Goal: Communication & Community: Answer question/provide support

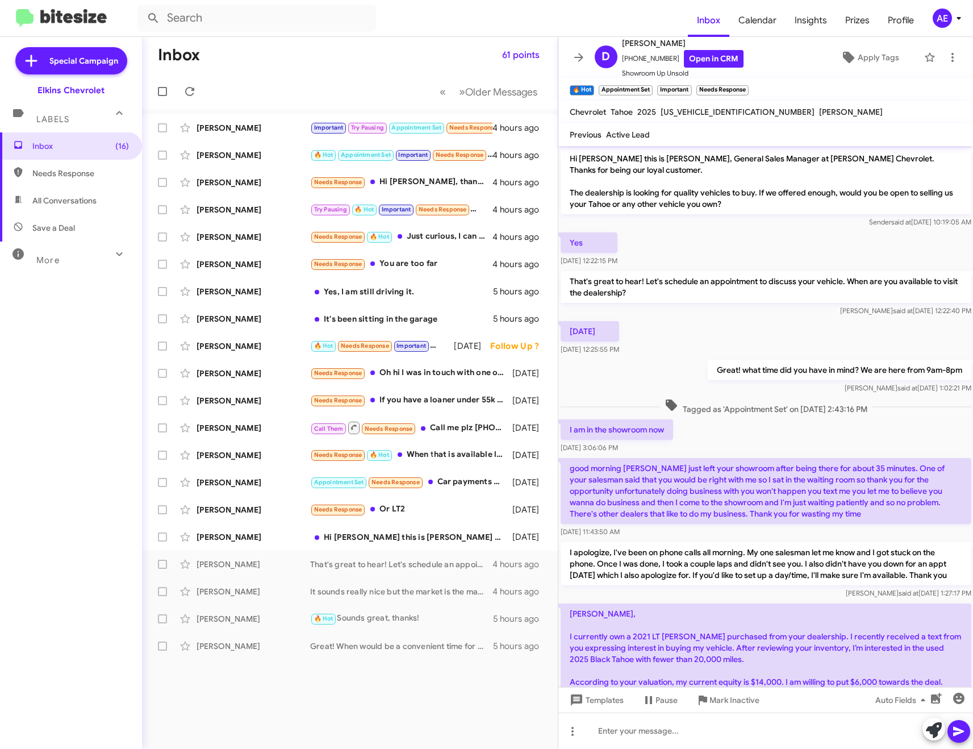
scroll to position [548, 0]
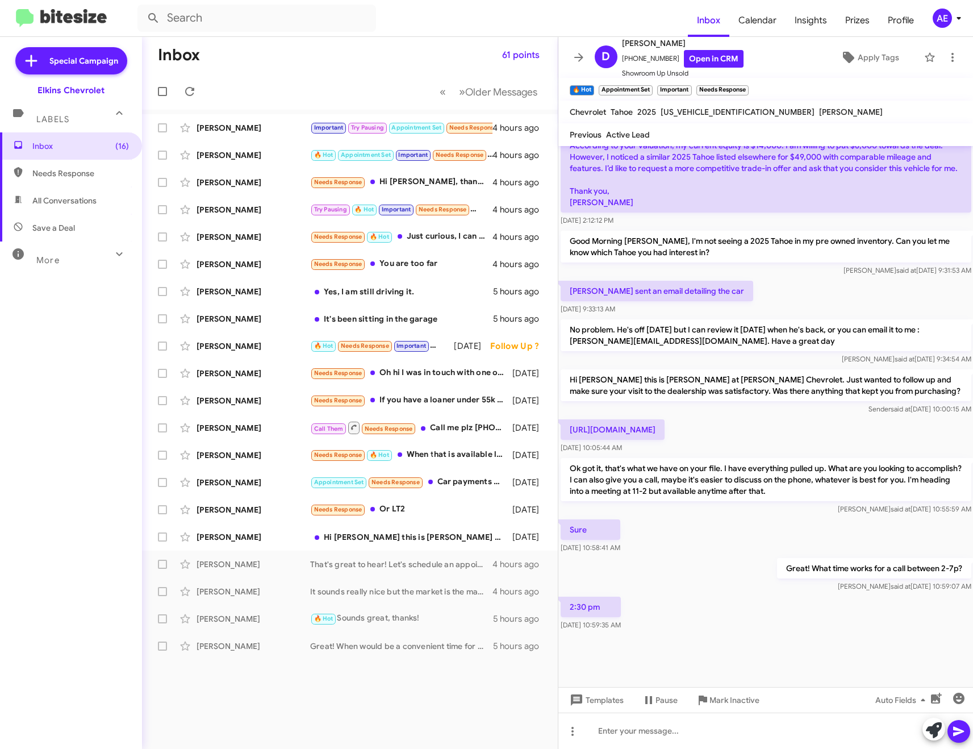
drag, startPoint x: 622, startPoint y: 742, endPoint x: 631, endPoint y: 659, distance: 84.0
click at [622, 742] on div at bounding box center [766, 731] width 415 height 36
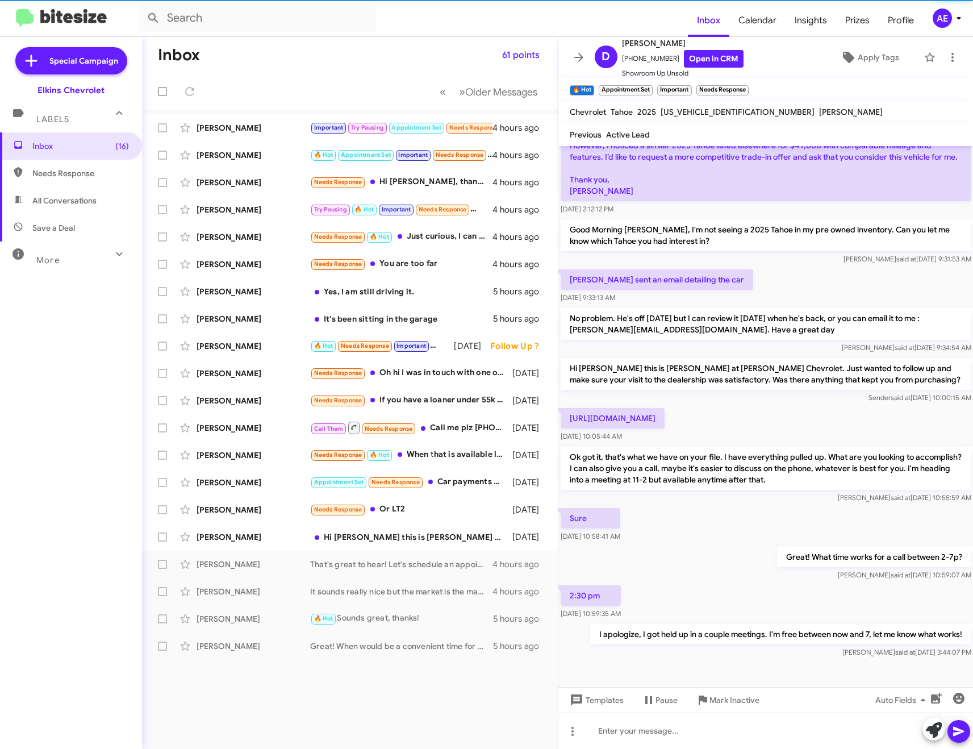
scroll to position [0, 0]
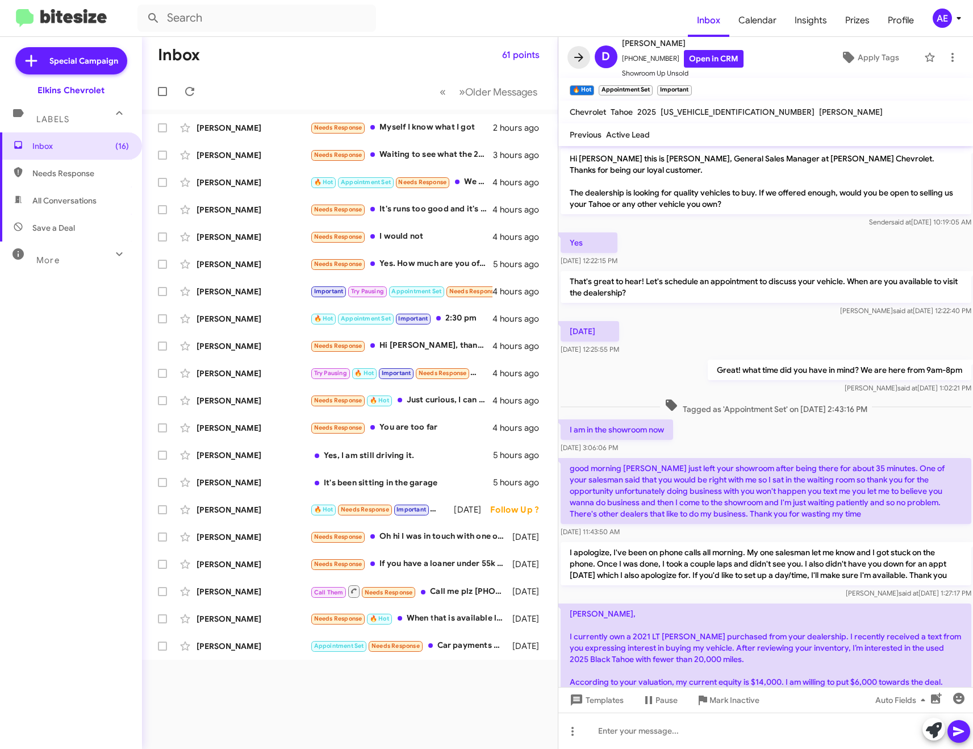
click at [574, 55] on icon at bounding box center [579, 58] width 14 height 14
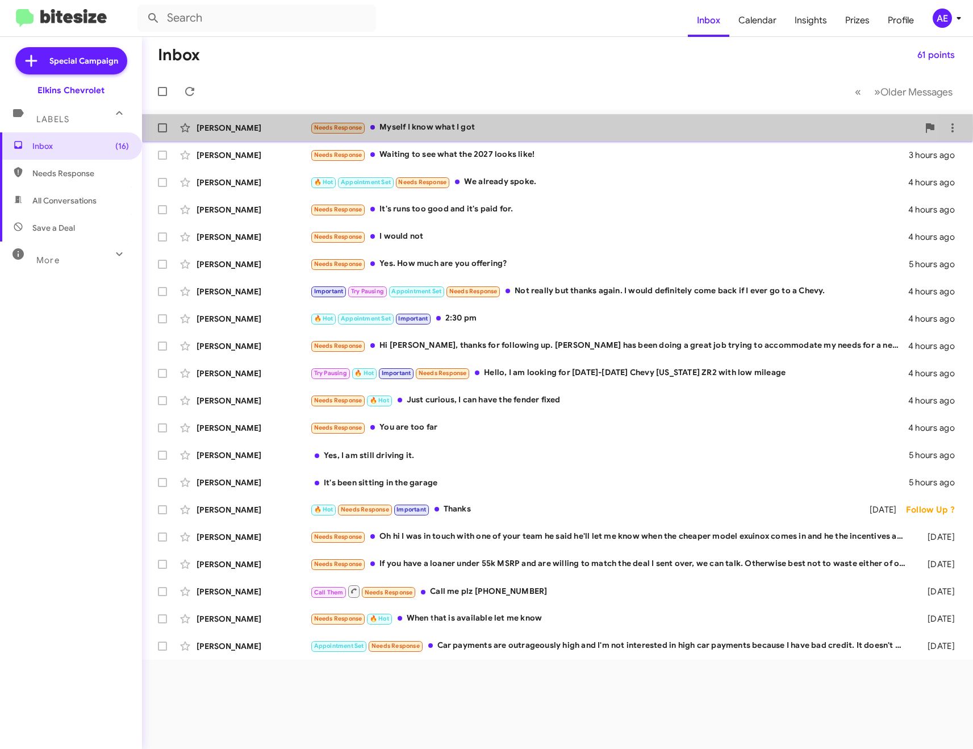
click at [451, 128] on div "Needs Response Myself I know what I got" at bounding box center [614, 127] width 609 height 13
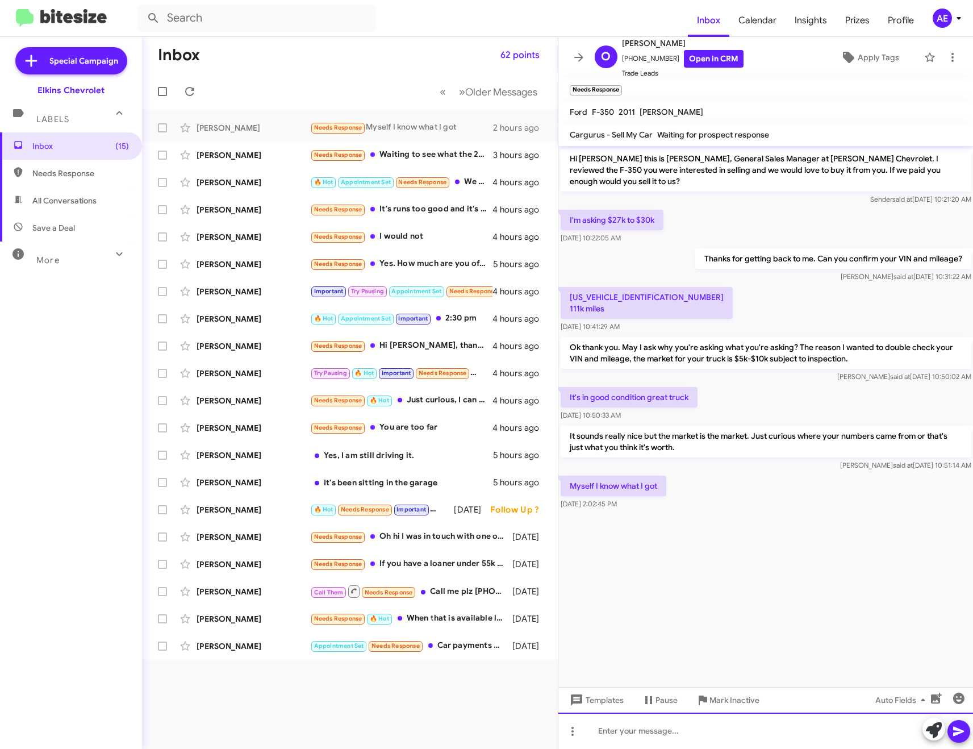
click at [729, 728] on div at bounding box center [766, 731] width 415 height 36
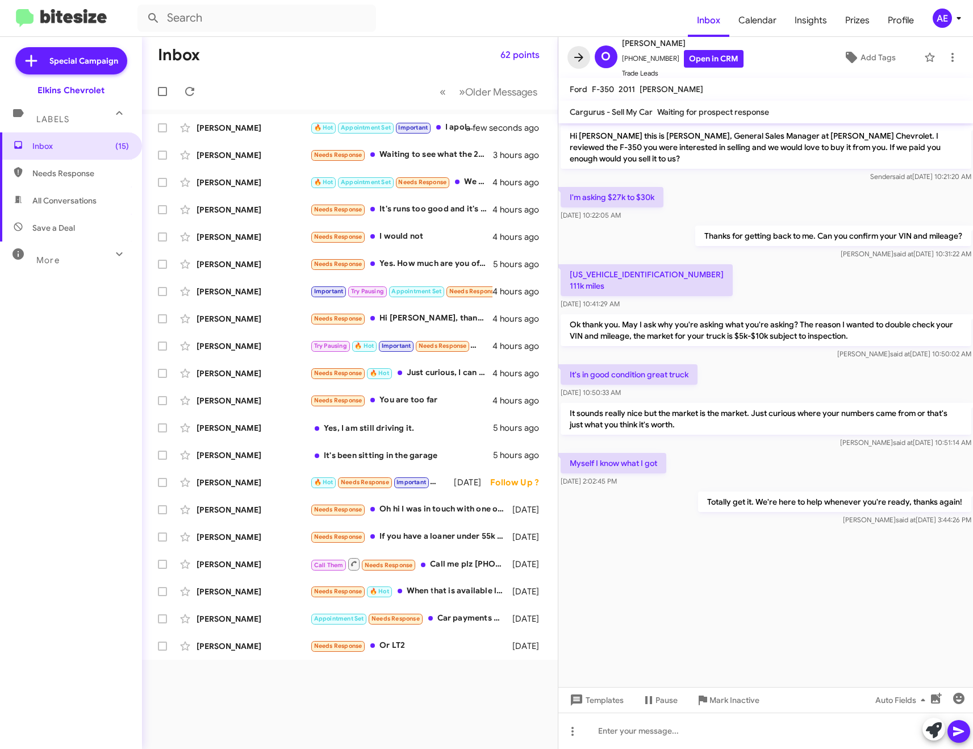
click at [583, 58] on icon at bounding box center [579, 58] width 14 height 14
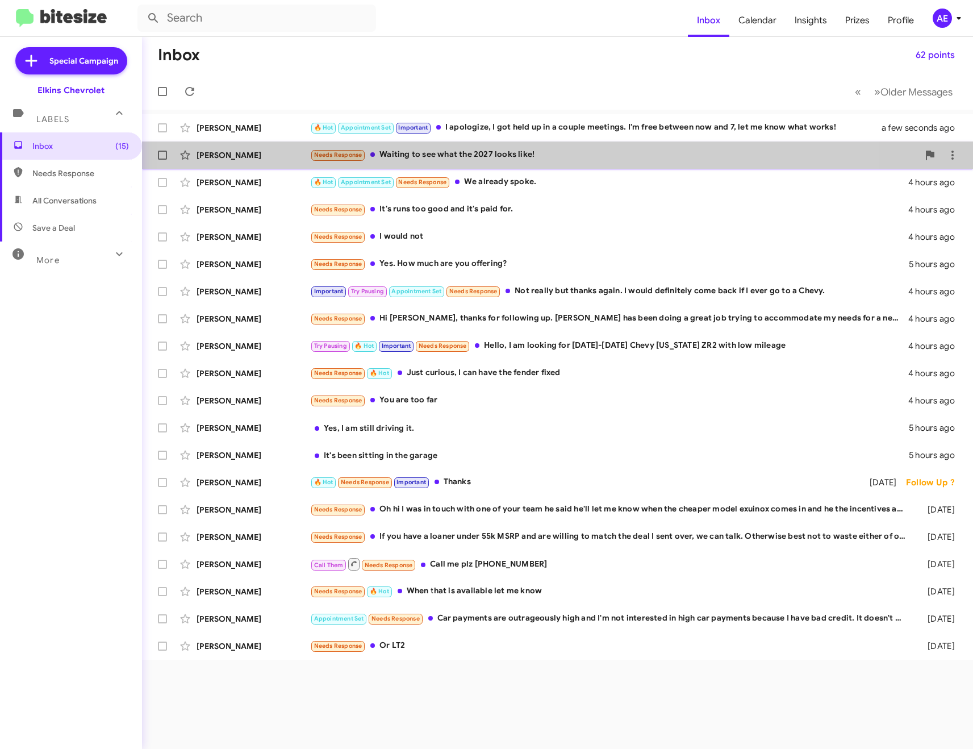
click at [493, 159] on div "Needs Response Waiting to see what the 2027 looks like!" at bounding box center [614, 154] width 609 height 13
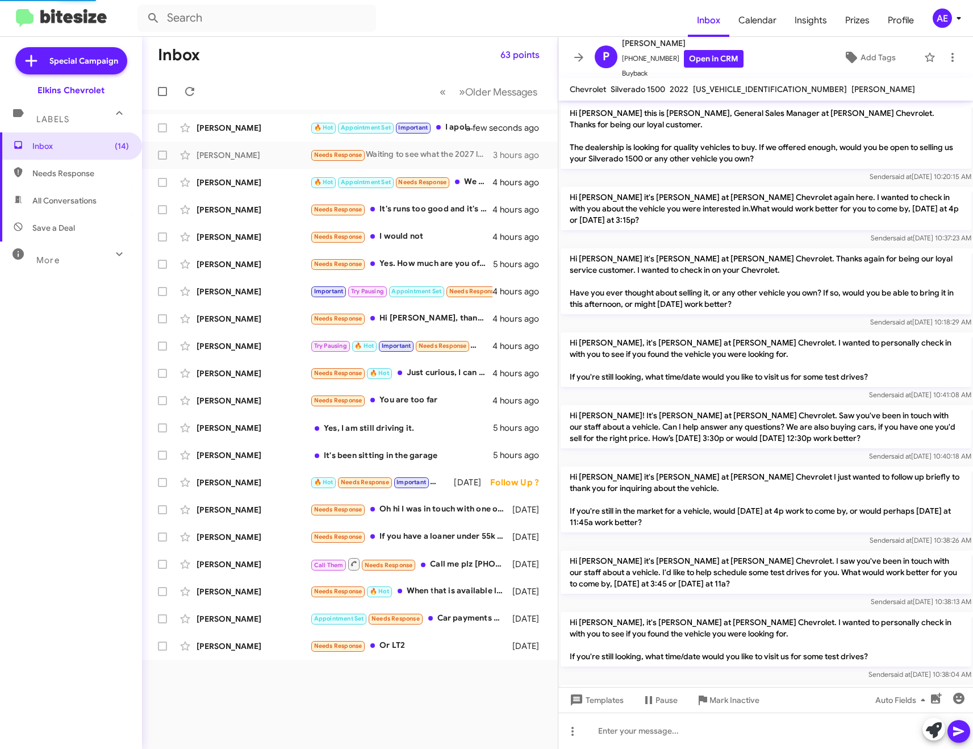
scroll to position [426, 0]
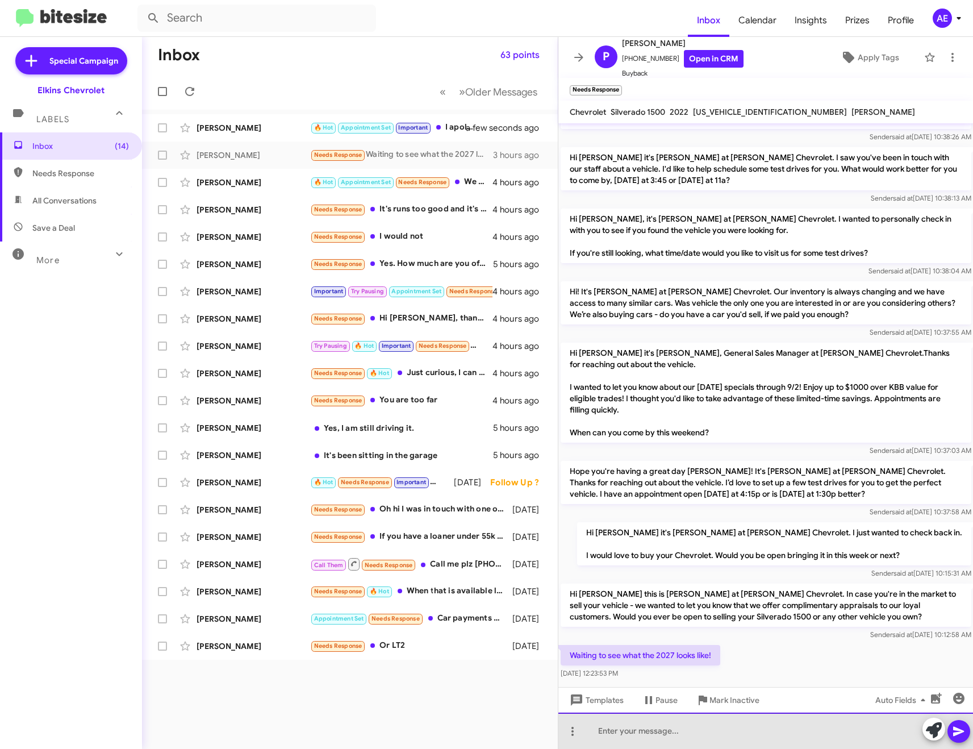
click at [680, 730] on div at bounding box center [766, 731] width 415 height 36
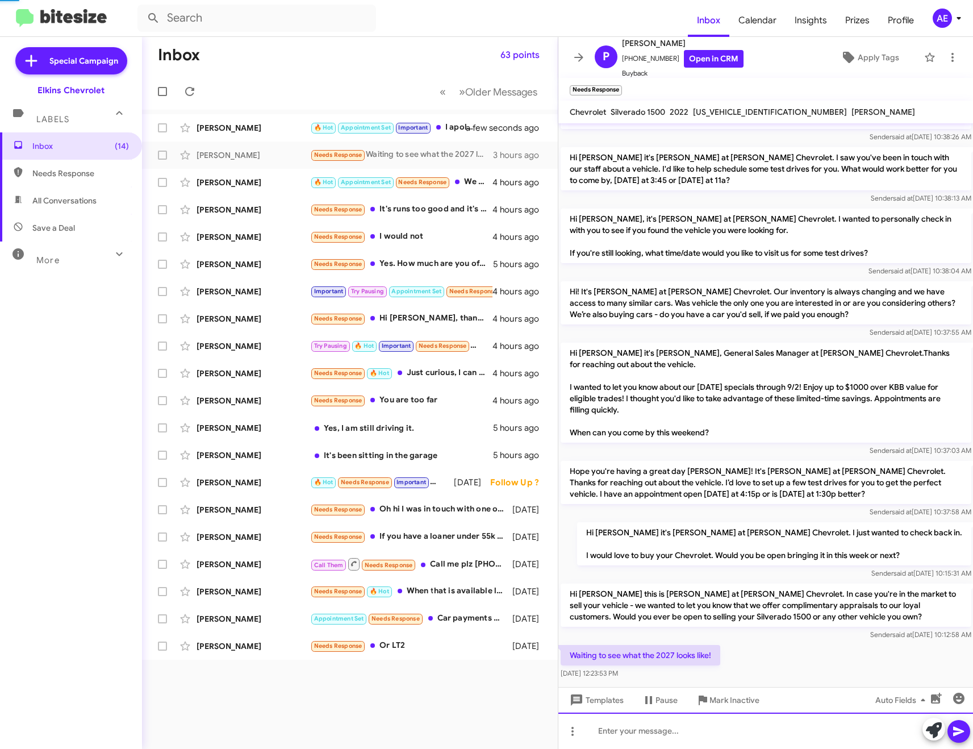
scroll to position [0, 0]
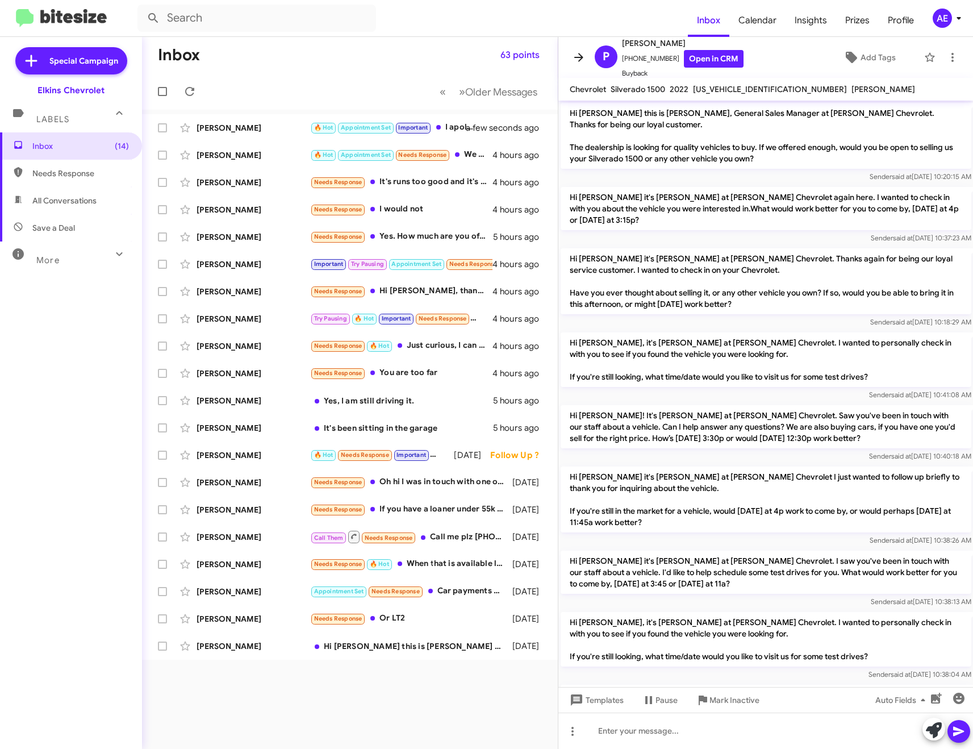
click at [580, 65] on button at bounding box center [579, 57] width 23 height 23
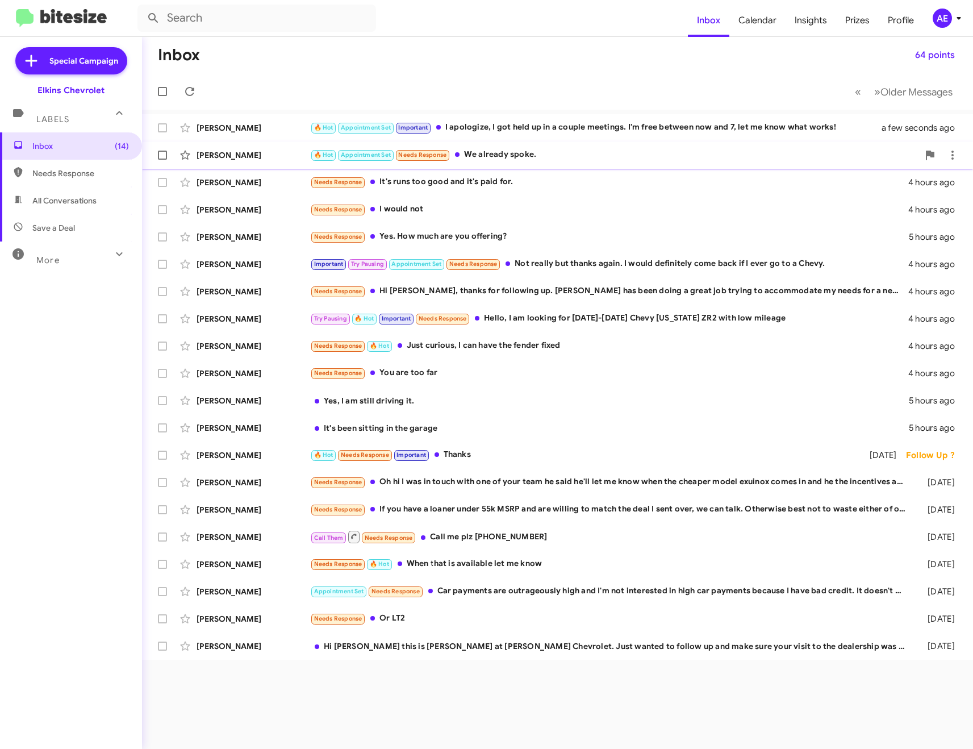
click at [482, 151] on div "🔥 Hot Appointment Set Needs Response We already spoke." at bounding box center [614, 154] width 609 height 13
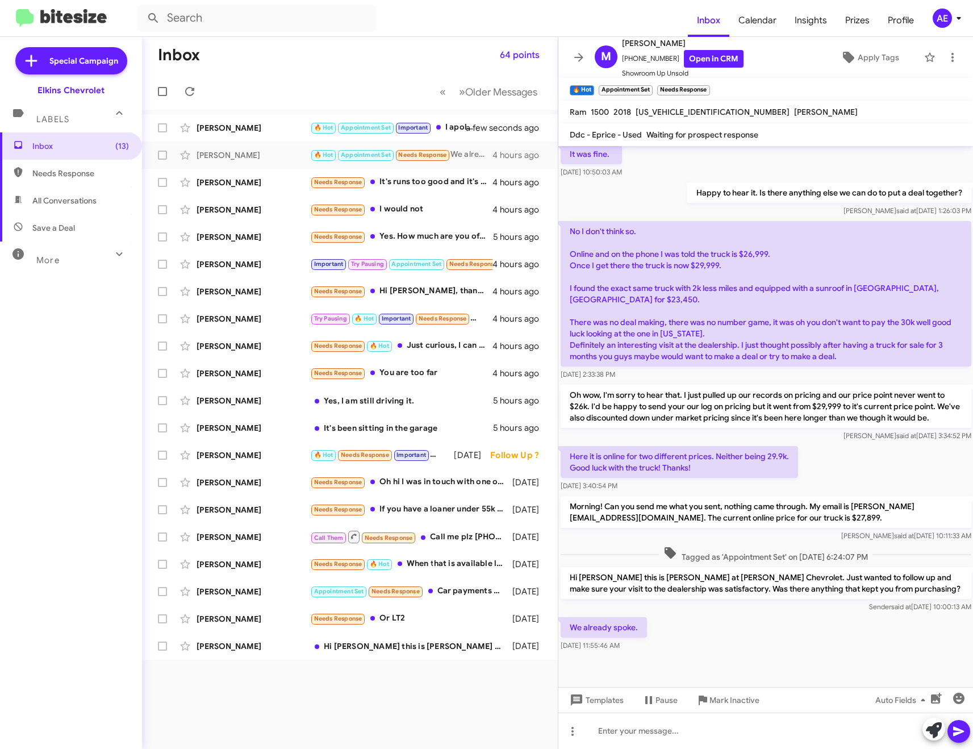
scroll to position [132, 0]
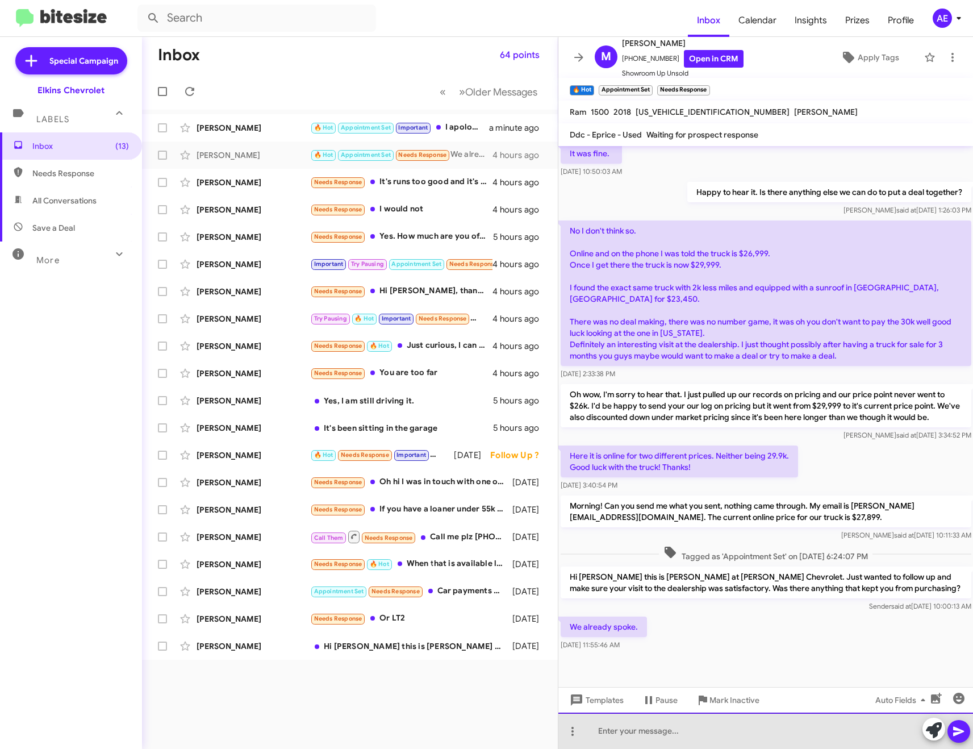
click at [676, 732] on div at bounding box center [766, 731] width 415 height 36
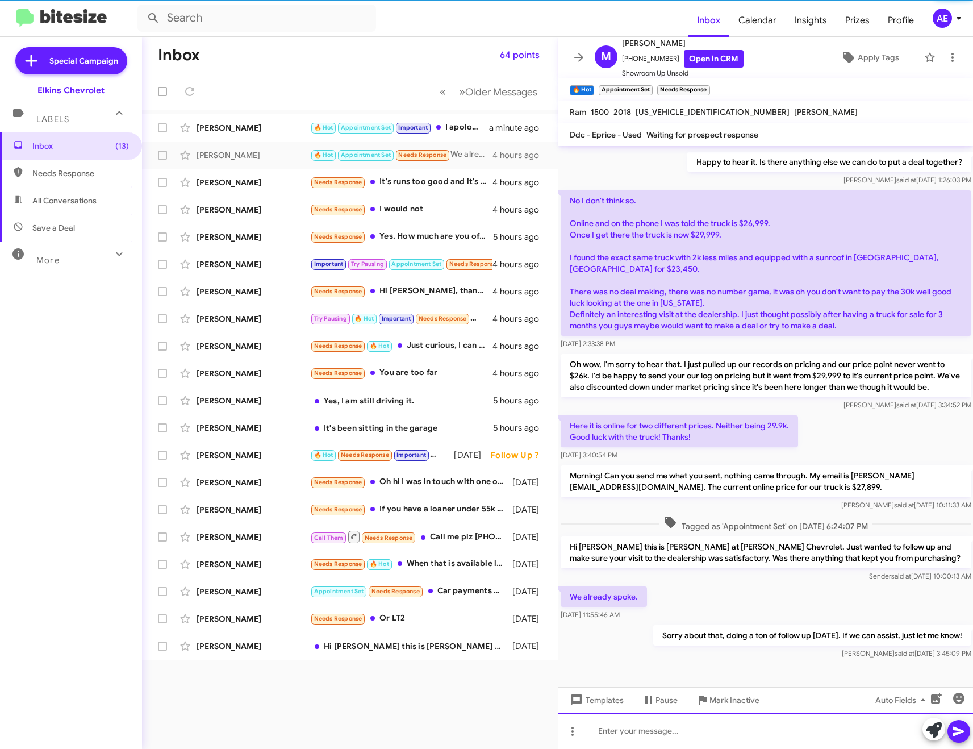
scroll to position [174, 0]
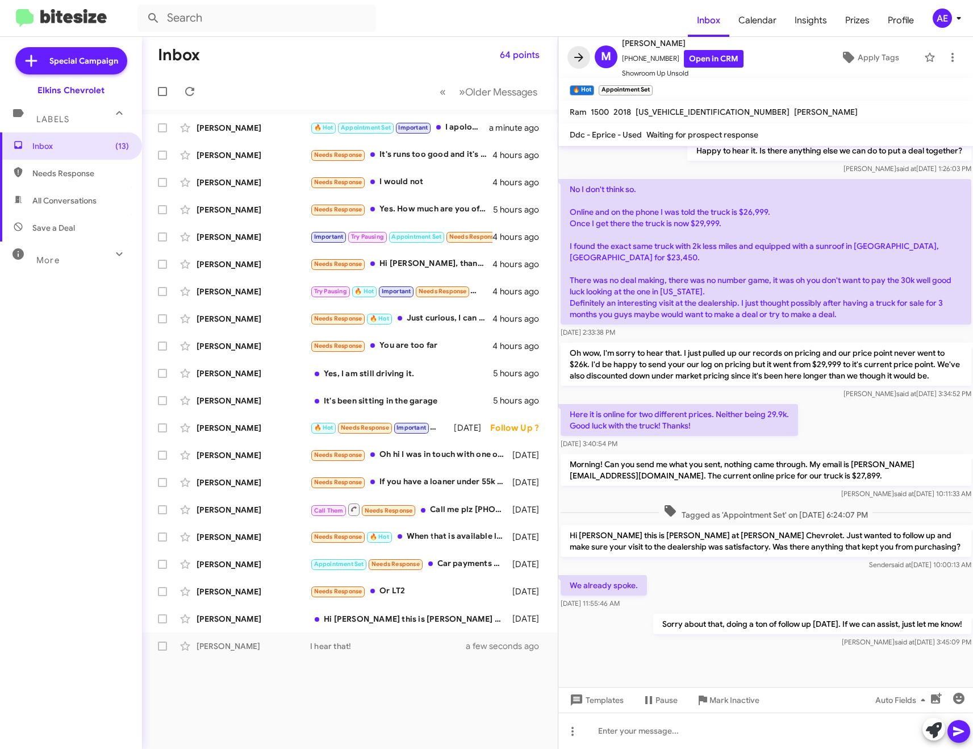
click at [572, 57] on icon at bounding box center [579, 58] width 14 height 14
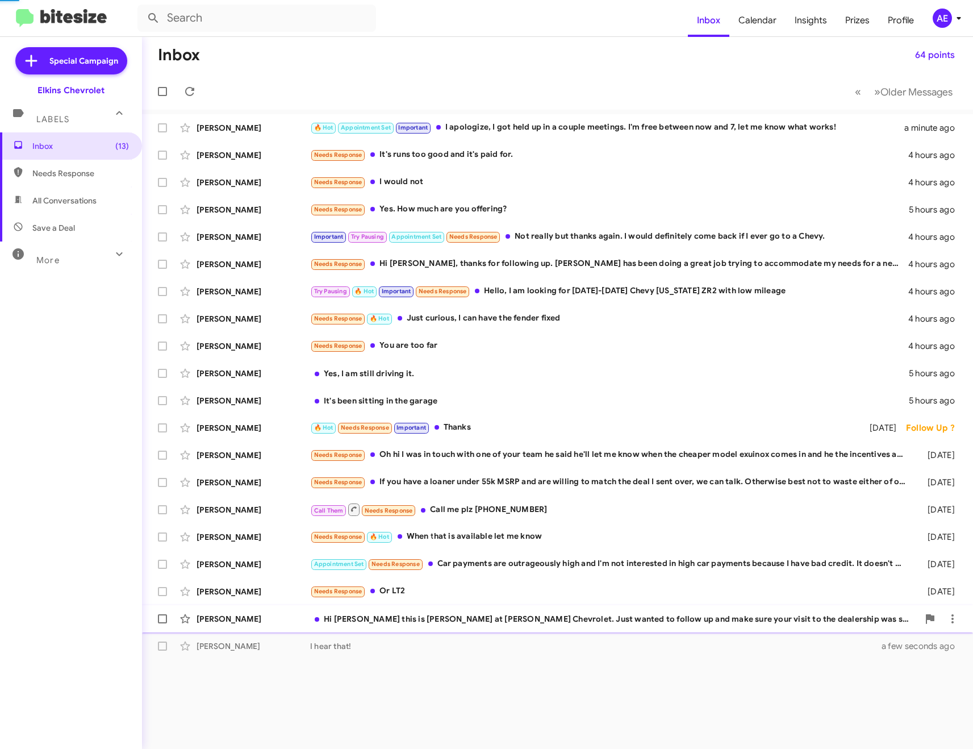
click at [565, 617] on div "Hi [PERSON_NAME] this is [PERSON_NAME] at [PERSON_NAME] Chevrolet. Just wanted …" at bounding box center [614, 618] width 609 height 11
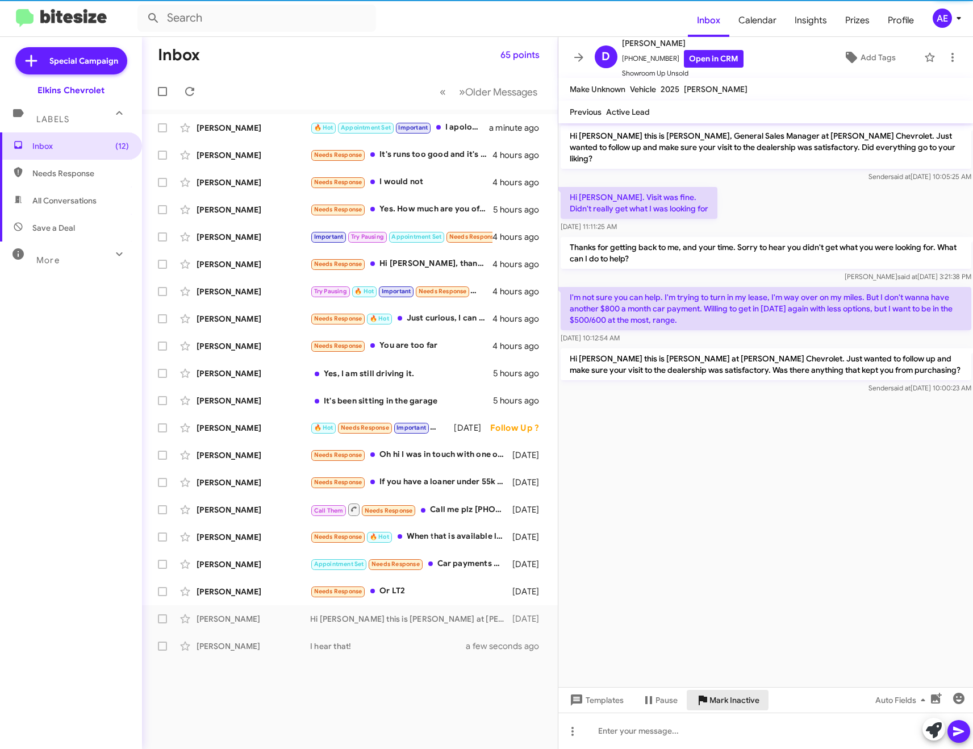
click at [724, 698] on span "Mark Inactive" at bounding box center [735, 700] width 50 height 20
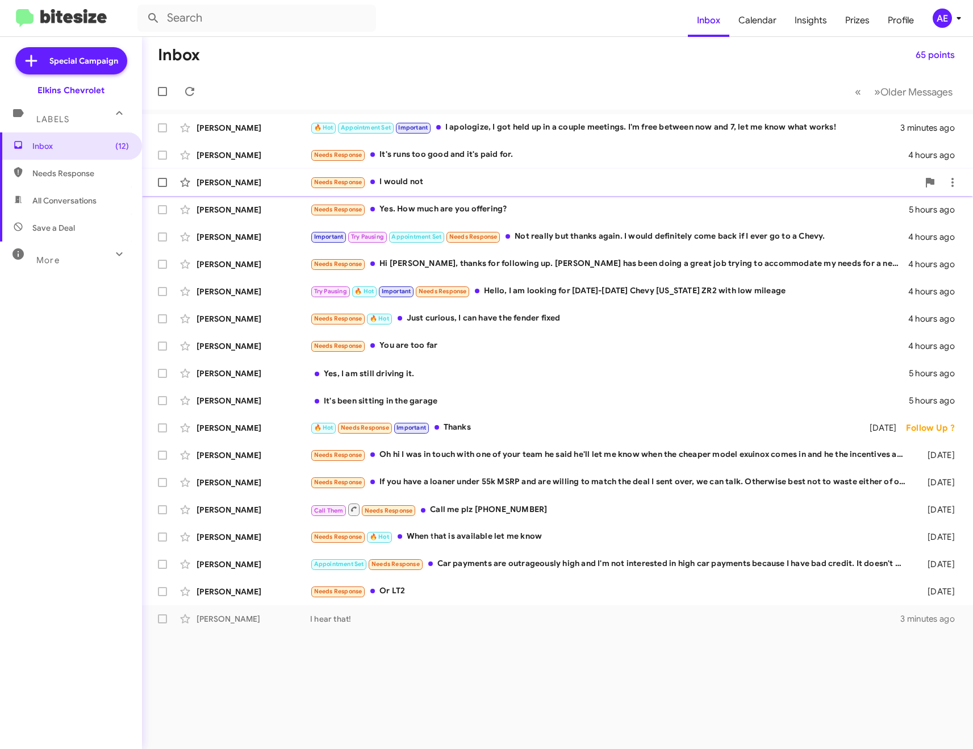
click at [459, 178] on div "Needs Response I would not" at bounding box center [614, 182] width 609 height 13
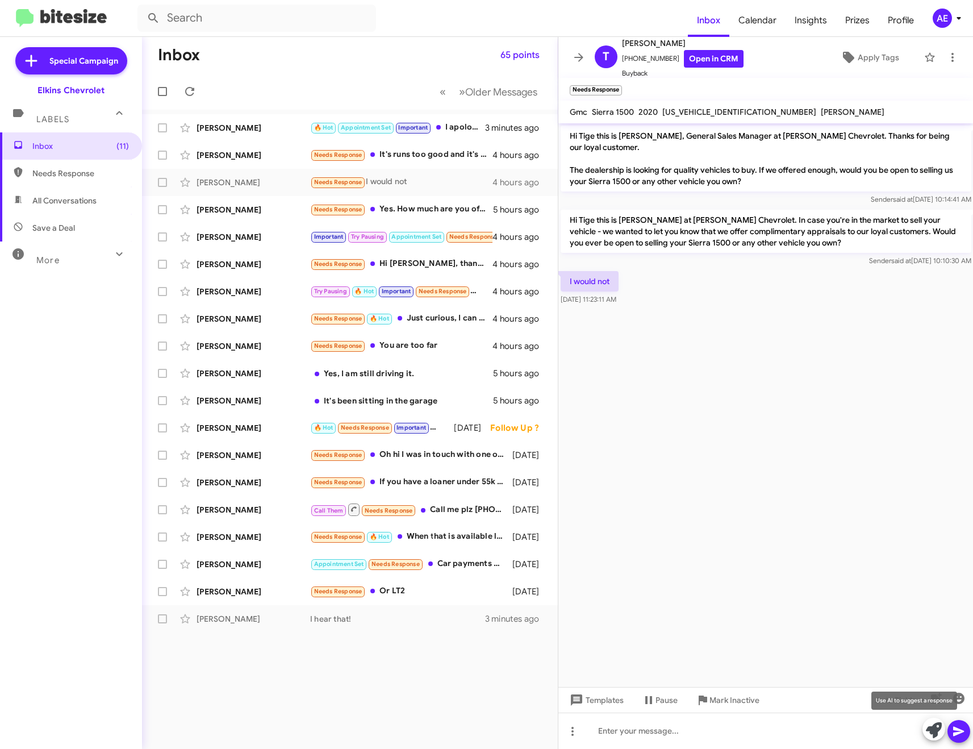
click at [933, 727] on icon at bounding box center [934, 730] width 16 height 16
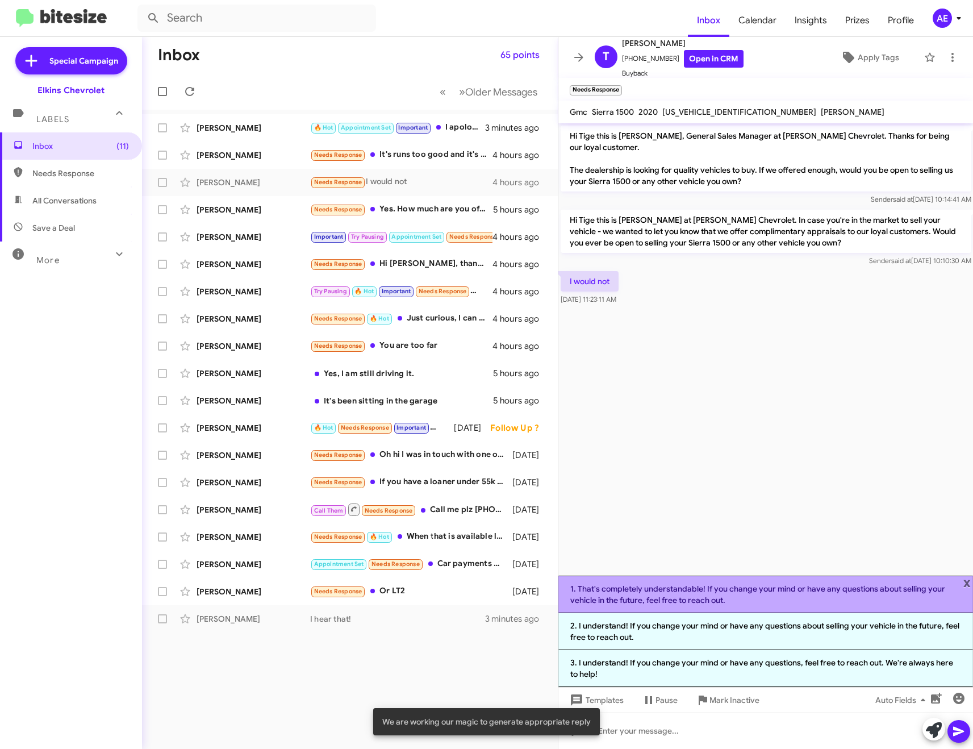
click at [831, 585] on li "1. That's completely understandable! If you change your mind or have any questi…" at bounding box center [766, 595] width 415 height 38
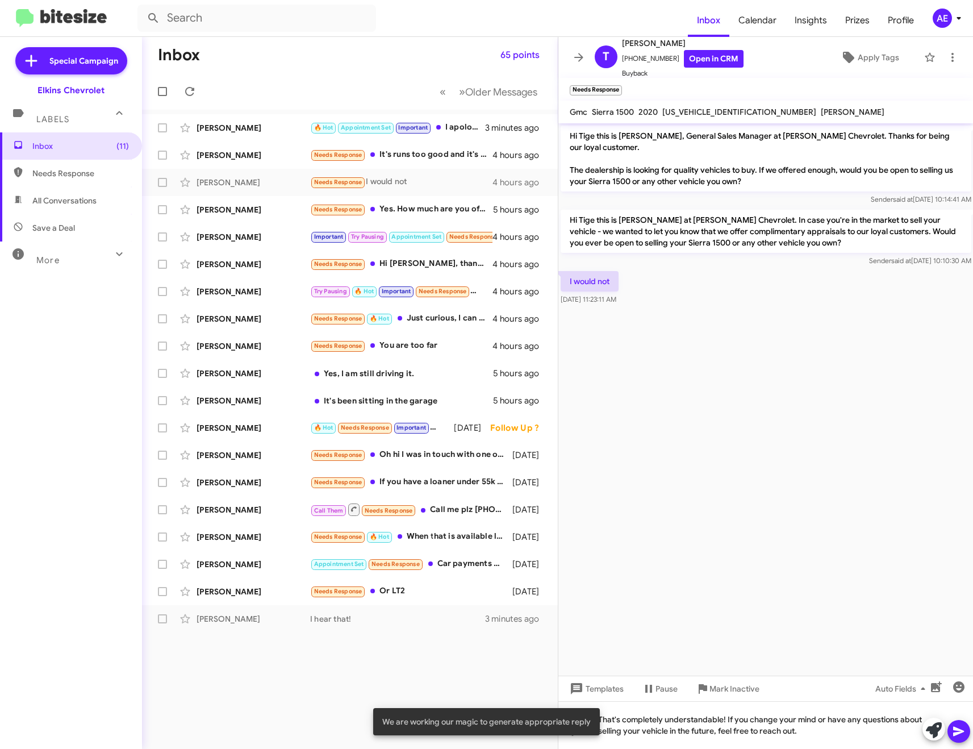
click at [957, 726] on icon at bounding box center [959, 732] width 14 height 14
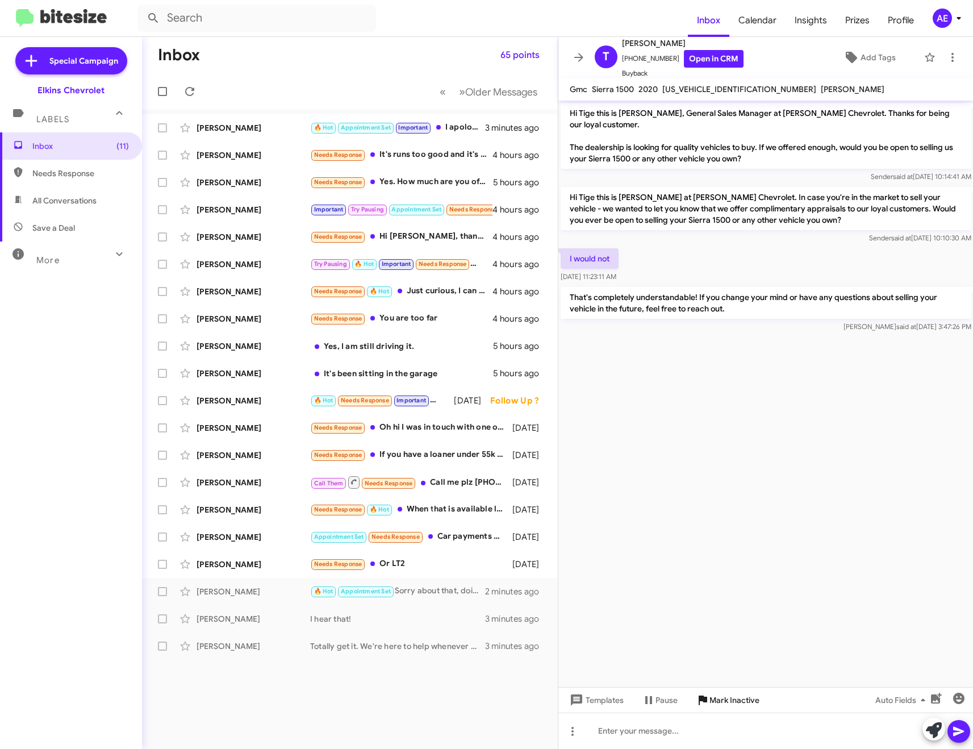
click at [740, 700] on span "Mark Inactive" at bounding box center [735, 700] width 50 height 20
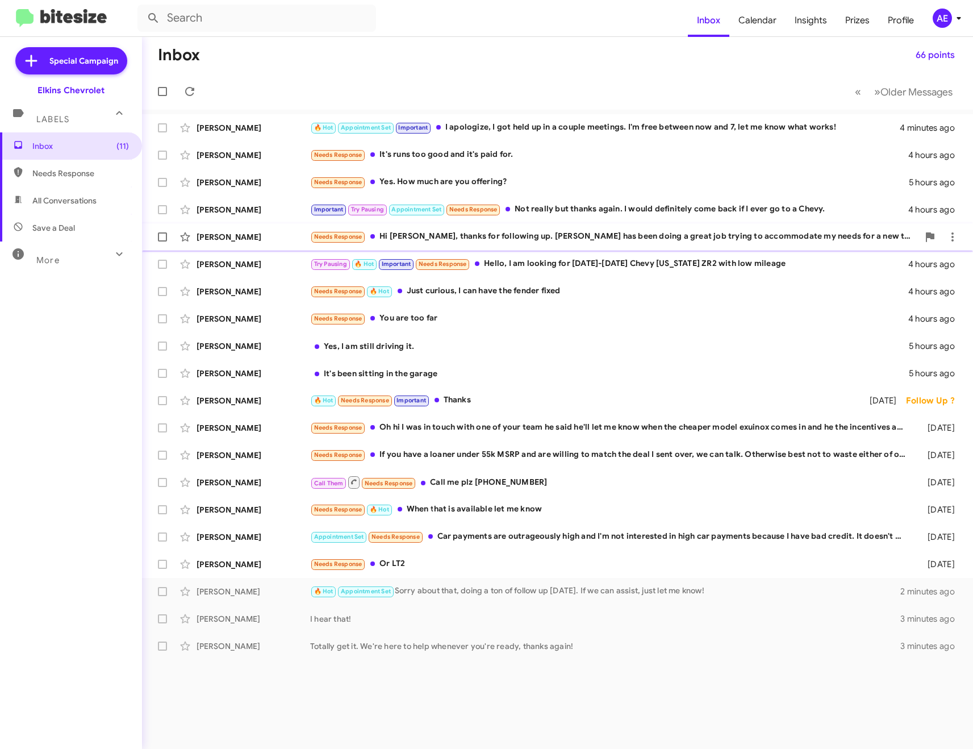
click at [435, 235] on div "Needs Response Hi [PERSON_NAME], thanks for following up. [PERSON_NAME] has bee…" at bounding box center [614, 236] width 609 height 13
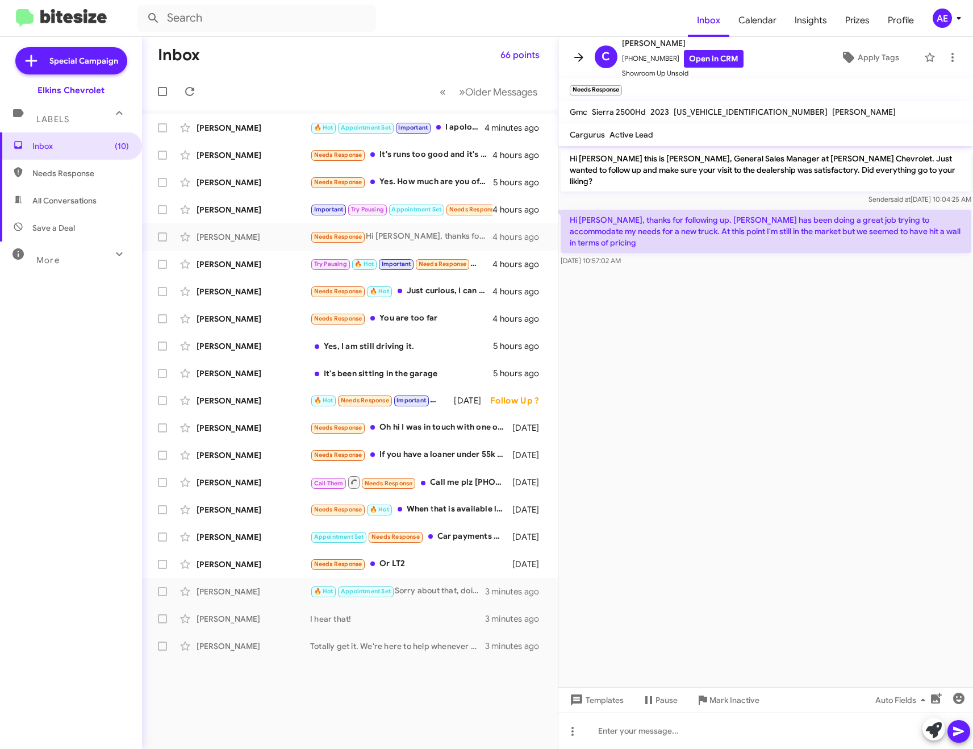
click at [580, 51] on icon at bounding box center [579, 58] width 14 height 14
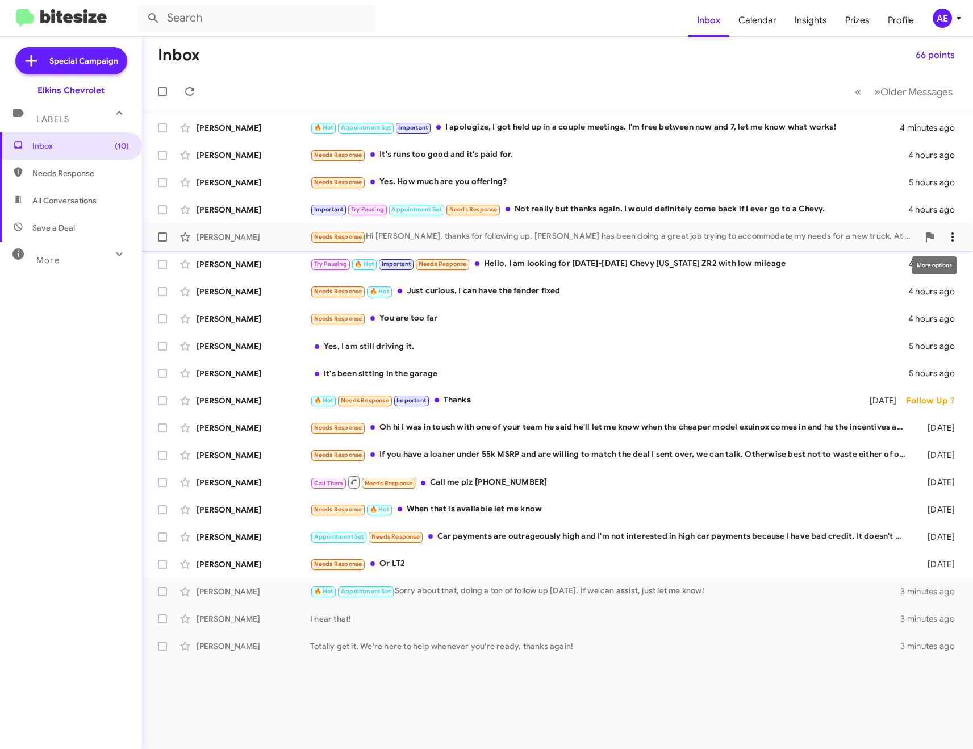
click at [950, 235] on icon at bounding box center [953, 237] width 14 height 14
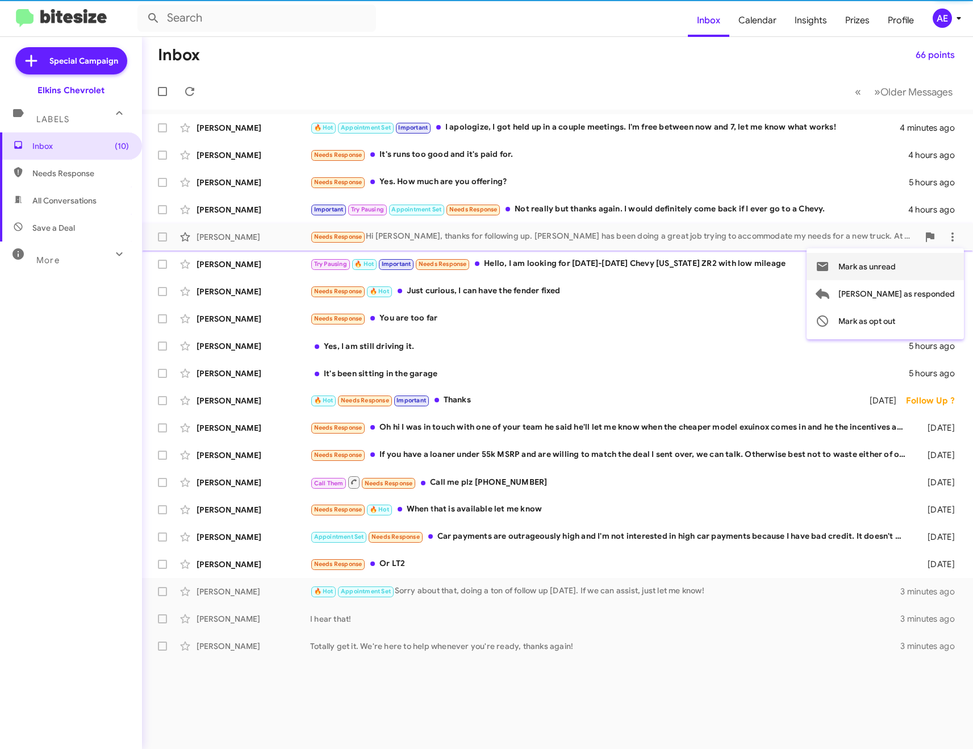
click at [896, 263] on span "Mark as unread" at bounding box center [867, 266] width 57 height 27
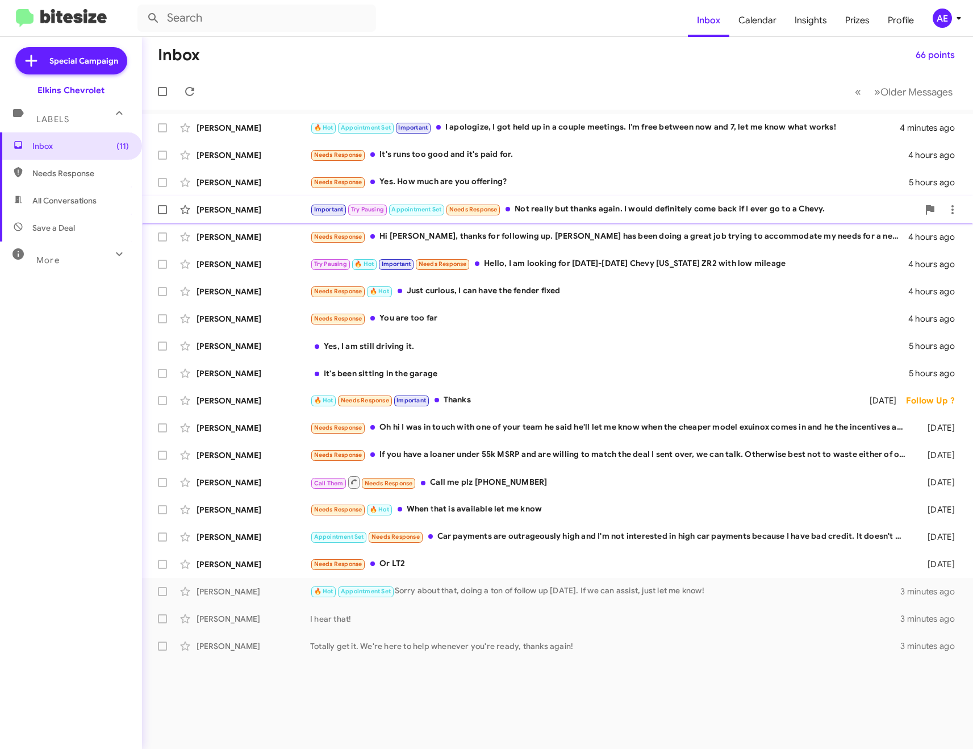
click at [577, 209] on div "Important Try Pausing Appointment Set Needs Response Not really but thanks agai…" at bounding box center [614, 209] width 609 height 13
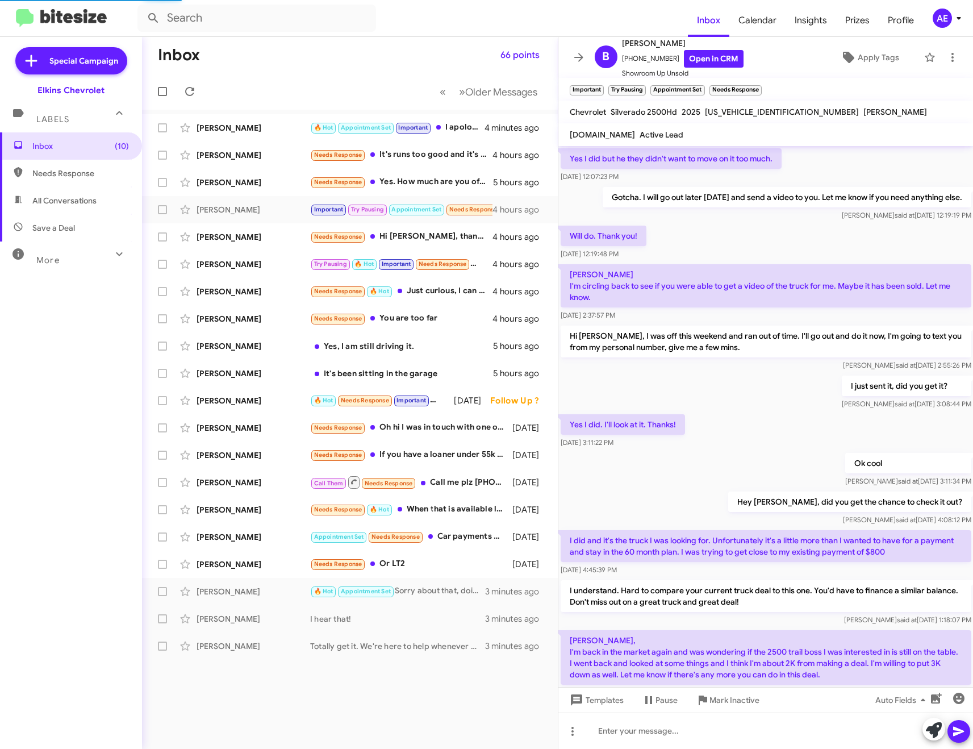
scroll to position [430, 0]
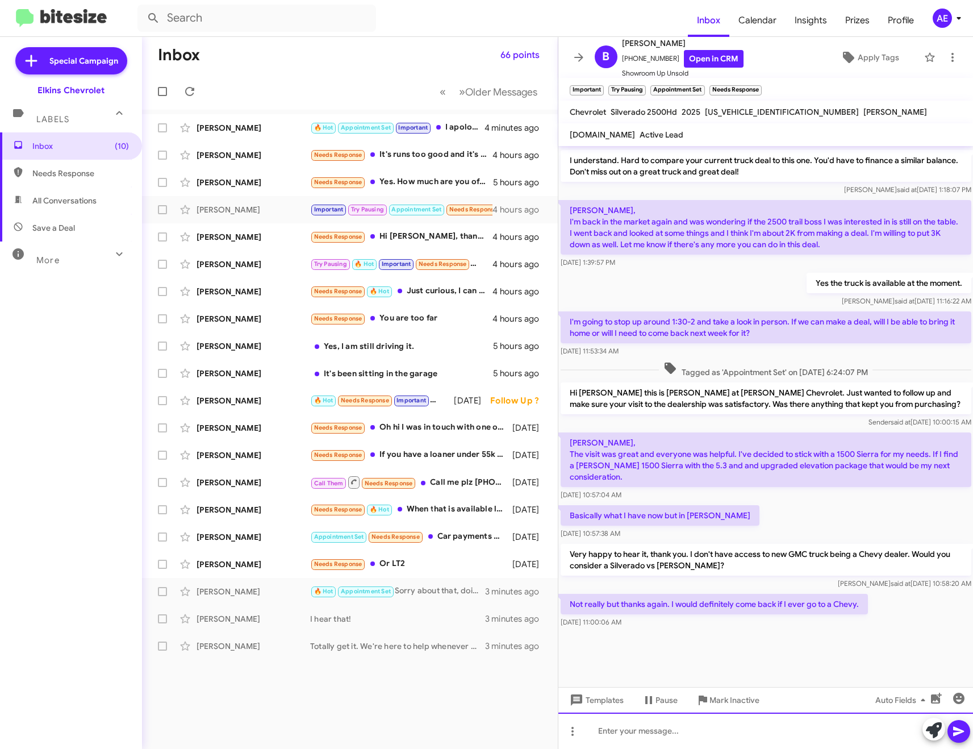
click at [699, 735] on div at bounding box center [766, 731] width 415 height 36
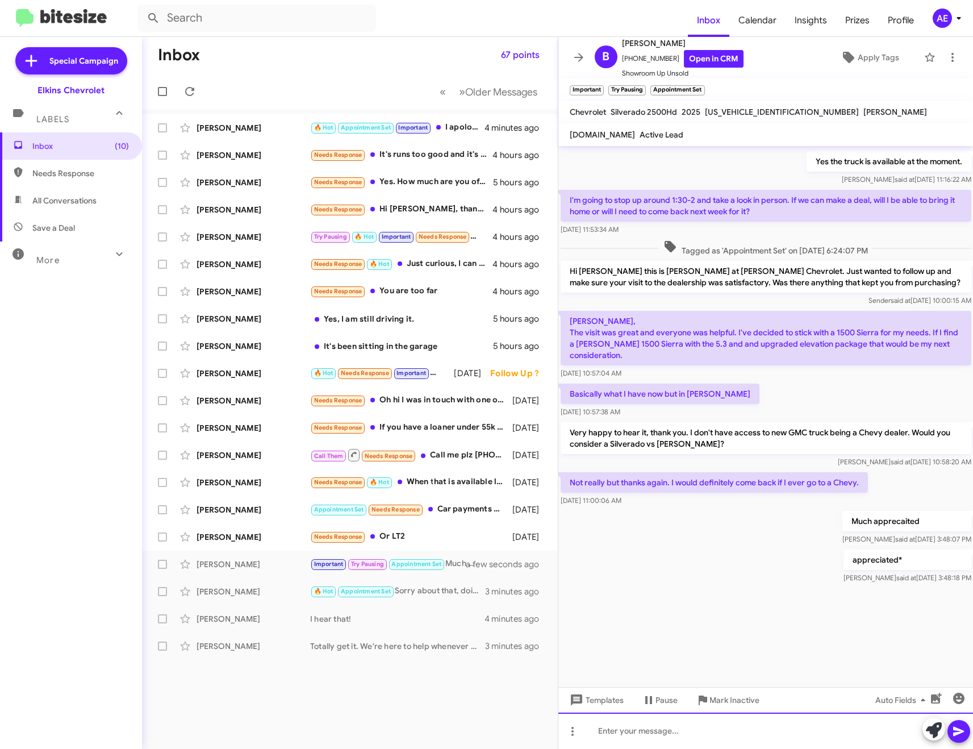
scroll to position [1498, 0]
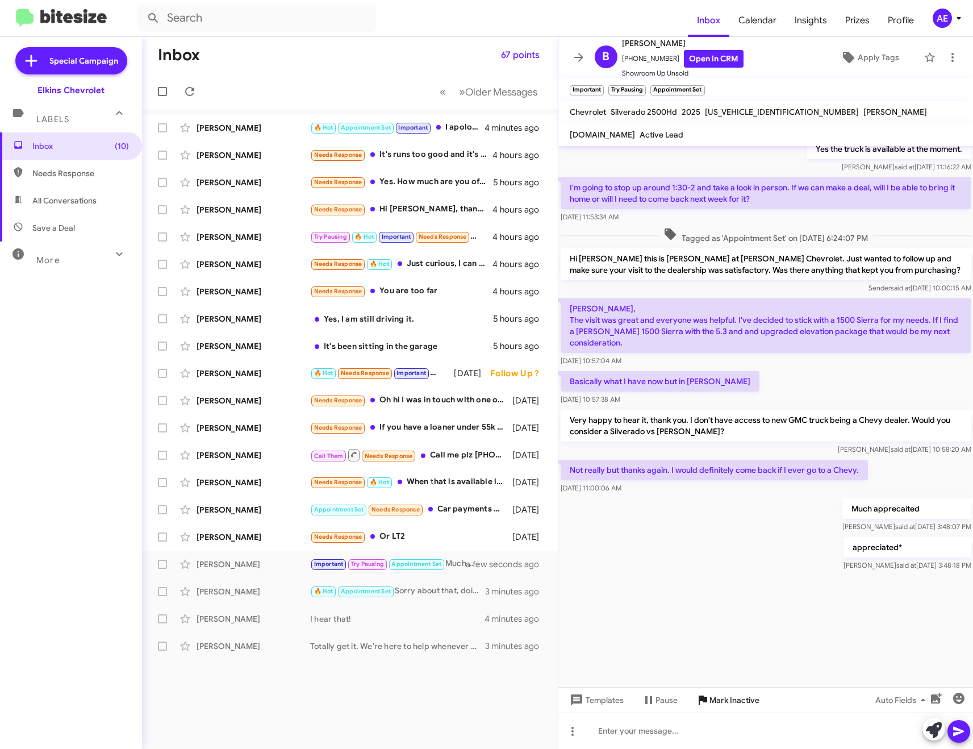
click at [738, 701] on span "Mark Inactive" at bounding box center [735, 700] width 50 height 20
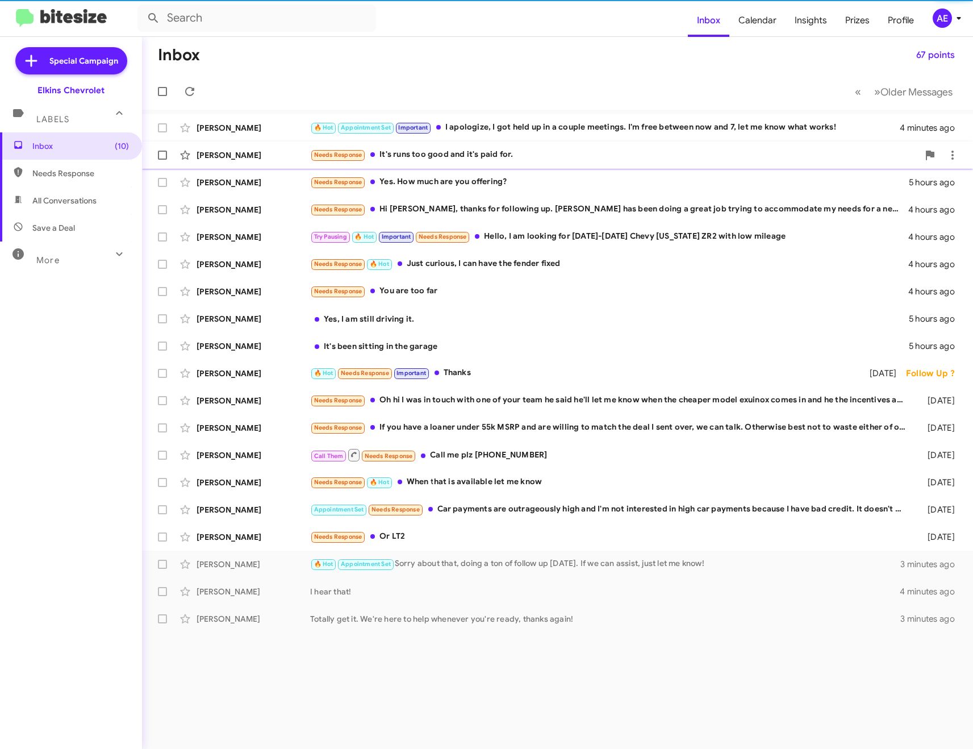
click at [555, 158] on div "Needs Response It's runs too good and it's paid for." at bounding box center [614, 154] width 609 height 13
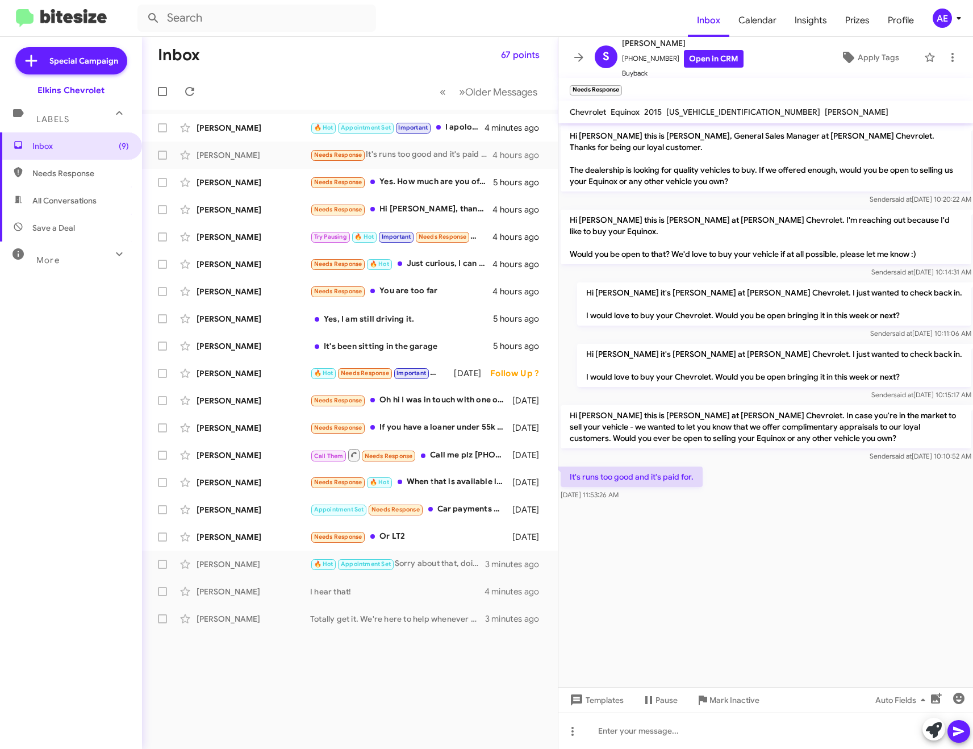
click at [928, 722] on span at bounding box center [934, 730] width 16 height 25
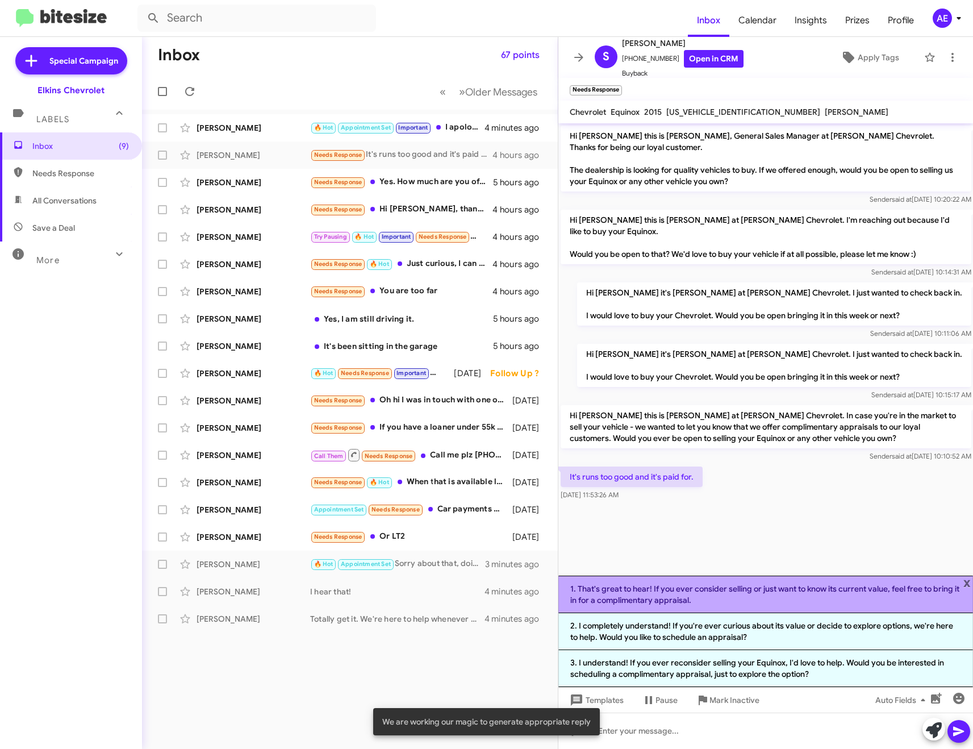
click at [832, 588] on li "1. That's great to hear! If you ever consider selling or just want to know its …" at bounding box center [766, 595] width 415 height 38
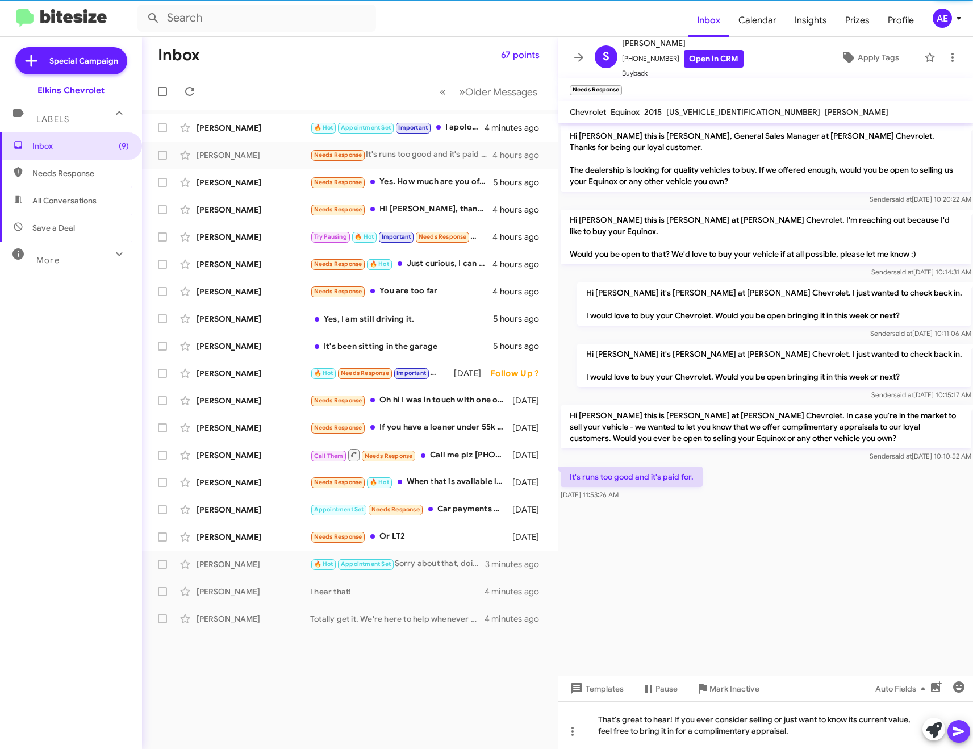
click at [957, 726] on icon at bounding box center [959, 732] width 14 height 14
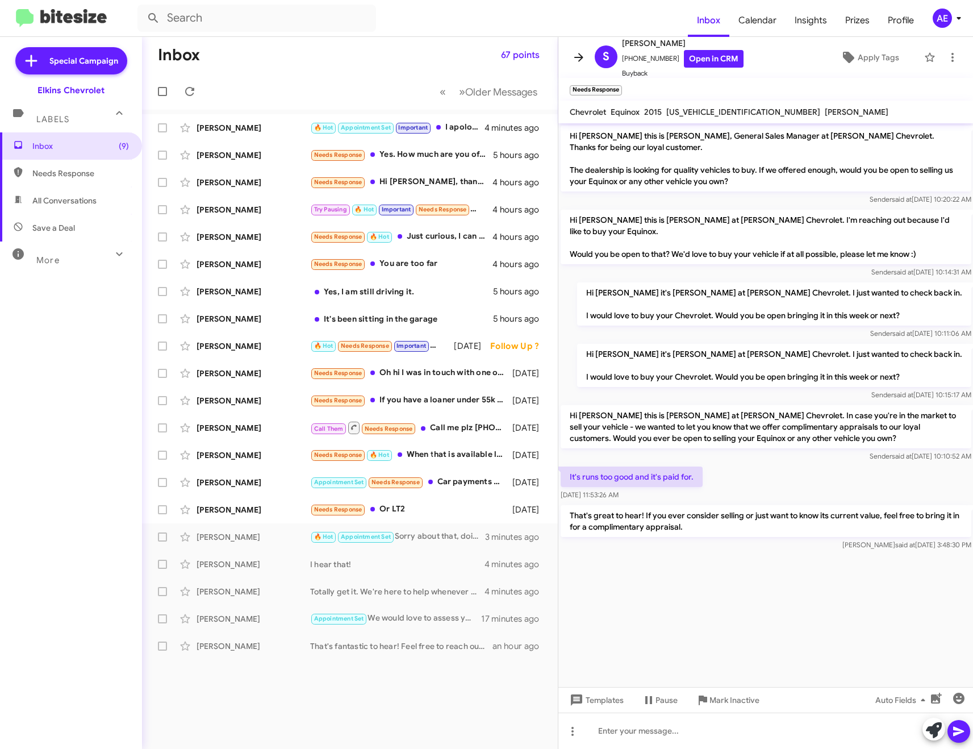
click at [571, 58] on span at bounding box center [579, 58] width 23 height 14
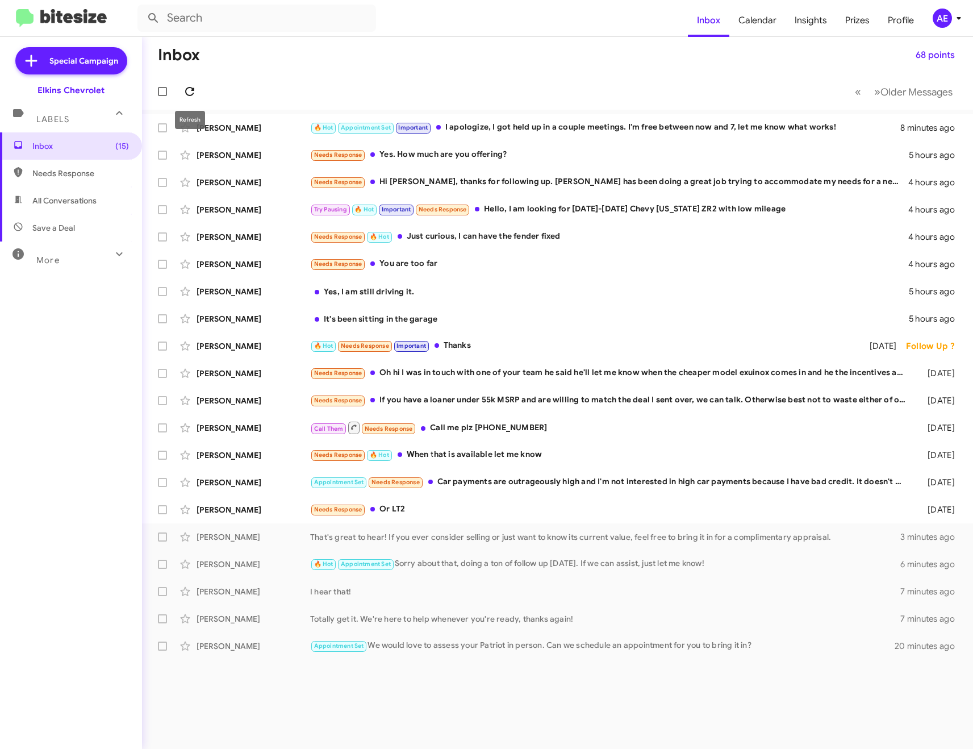
click at [191, 91] on icon at bounding box center [190, 92] width 14 height 14
click at [534, 128] on div "🔥 Hot Appointment Set Important I apologize, I got held up in a couple meetings…" at bounding box center [614, 127] width 609 height 13
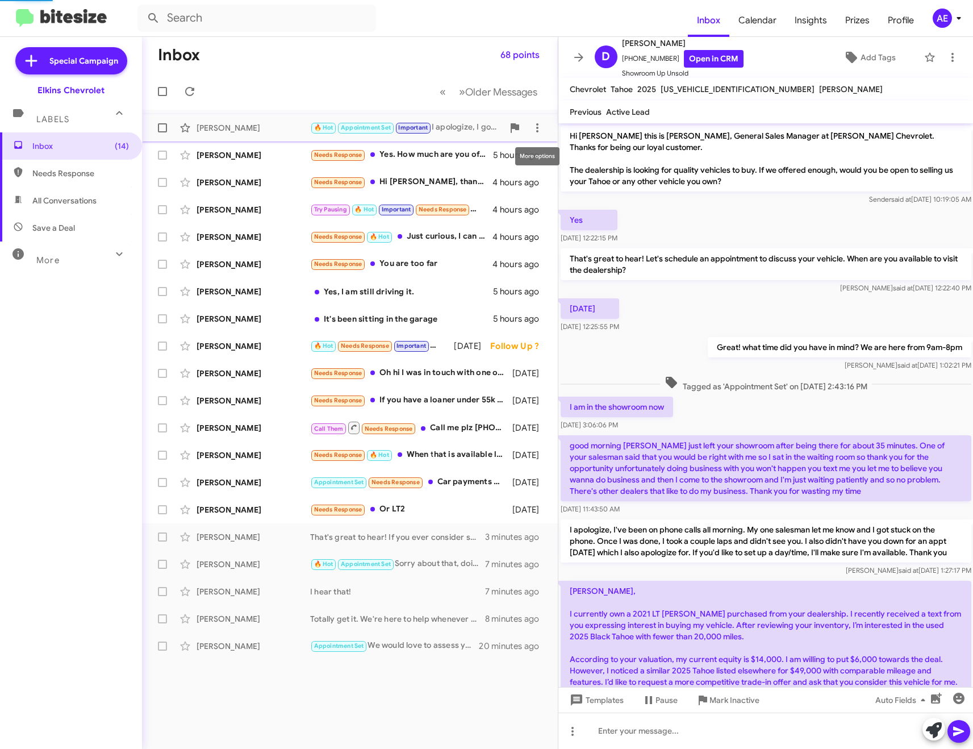
scroll to position [567, 0]
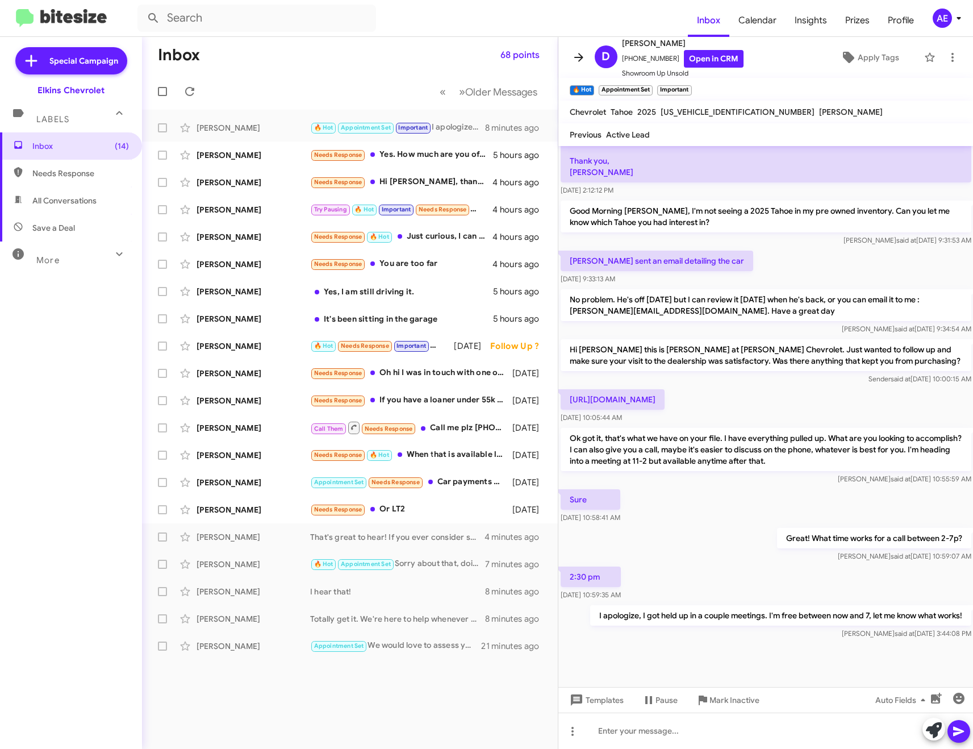
click at [585, 53] on icon at bounding box center [579, 58] width 14 height 14
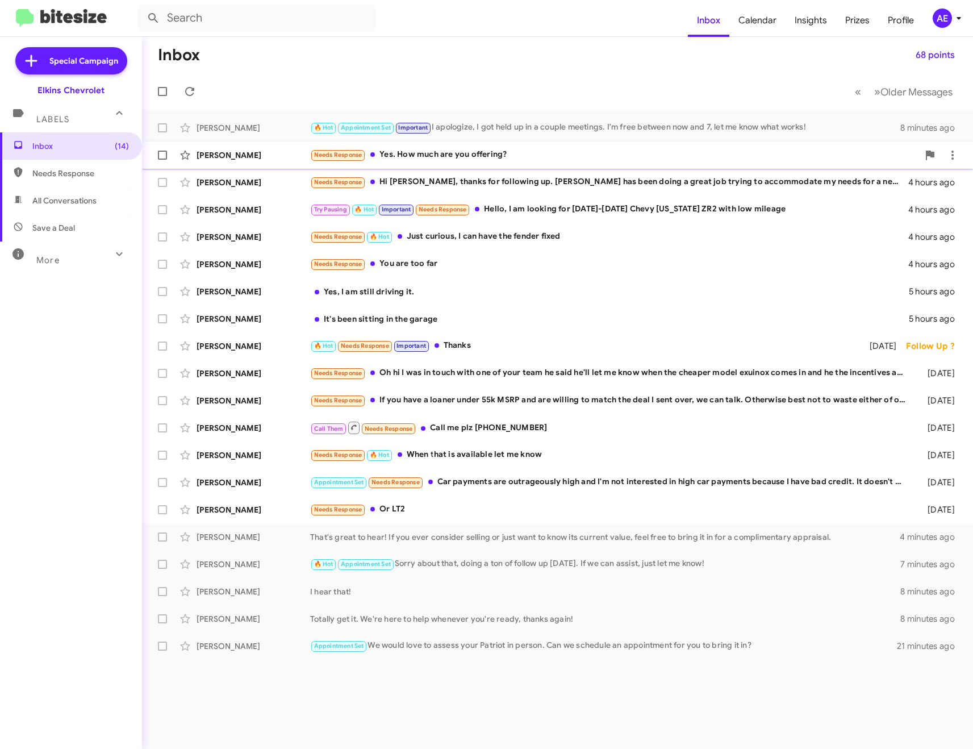
click at [517, 153] on div "Needs Response Yes. How much are you offering?" at bounding box center [614, 154] width 609 height 13
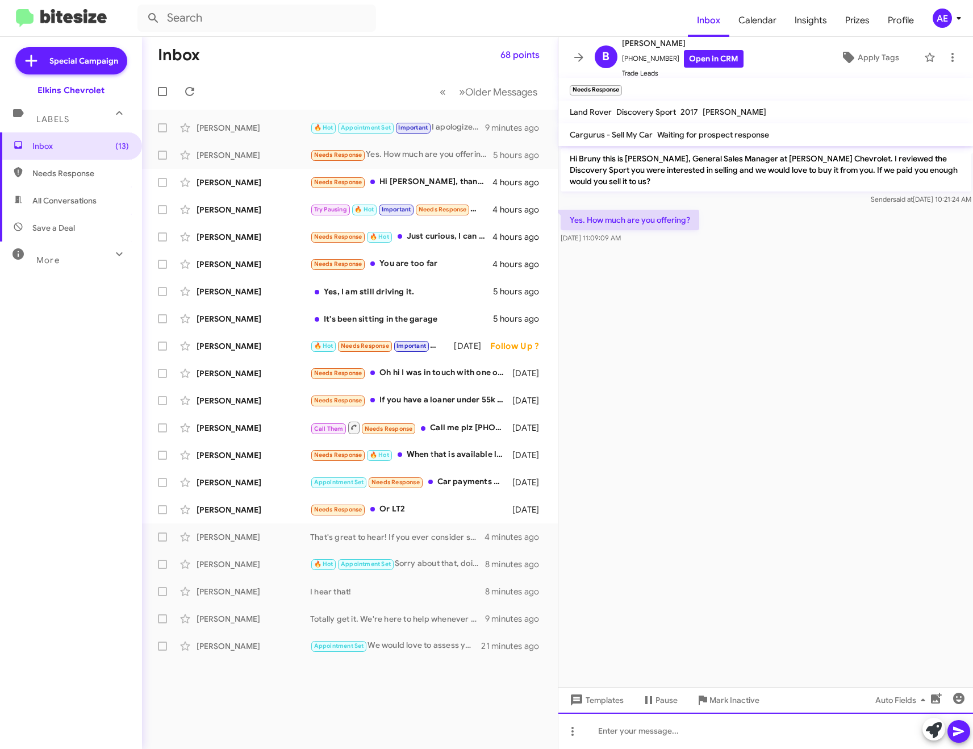
click at [666, 734] on div at bounding box center [766, 731] width 415 height 36
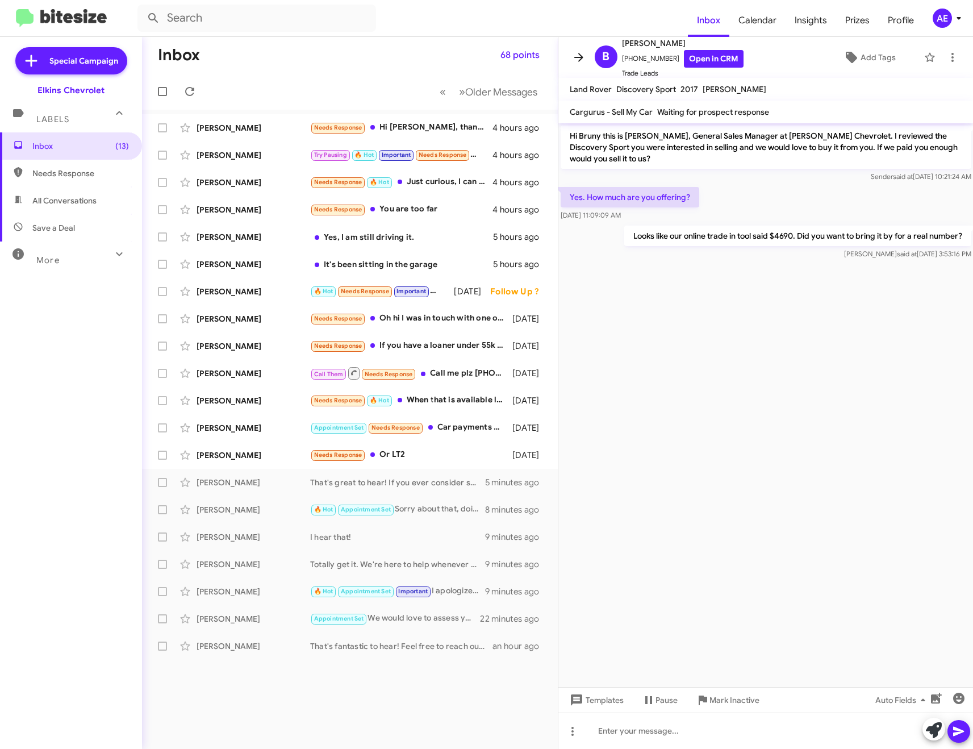
click at [582, 53] on icon at bounding box center [579, 58] width 14 height 14
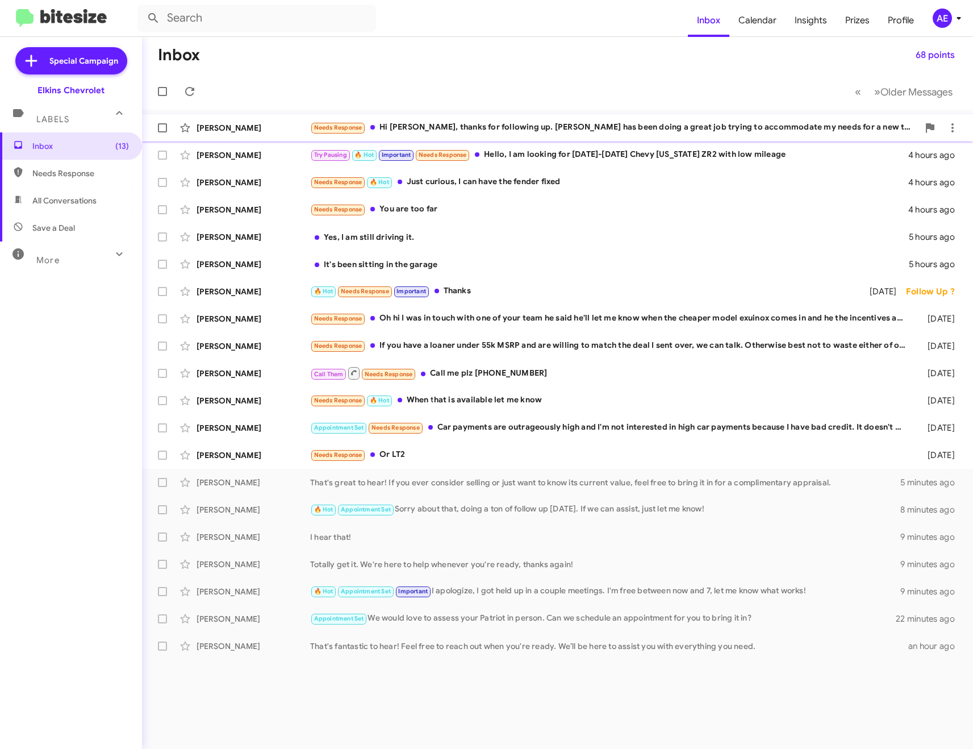
click at [503, 120] on div "[PERSON_NAME] Needs Response Hi [PERSON_NAME], thanks for following up. [PERSON…" at bounding box center [557, 127] width 813 height 23
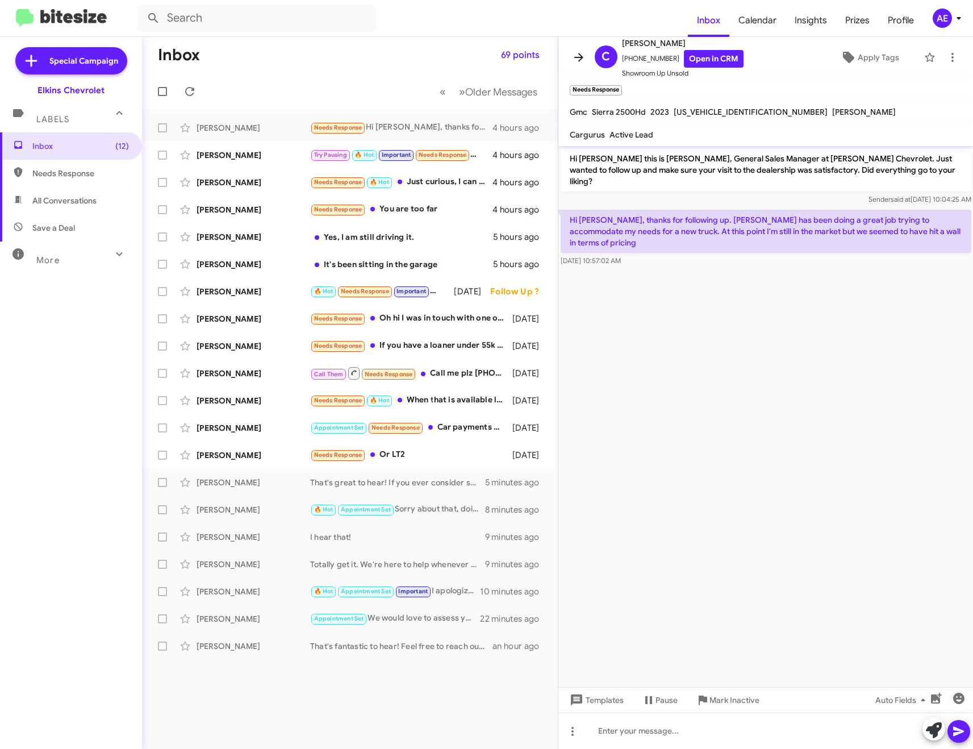
click at [578, 52] on icon at bounding box center [579, 58] width 14 height 14
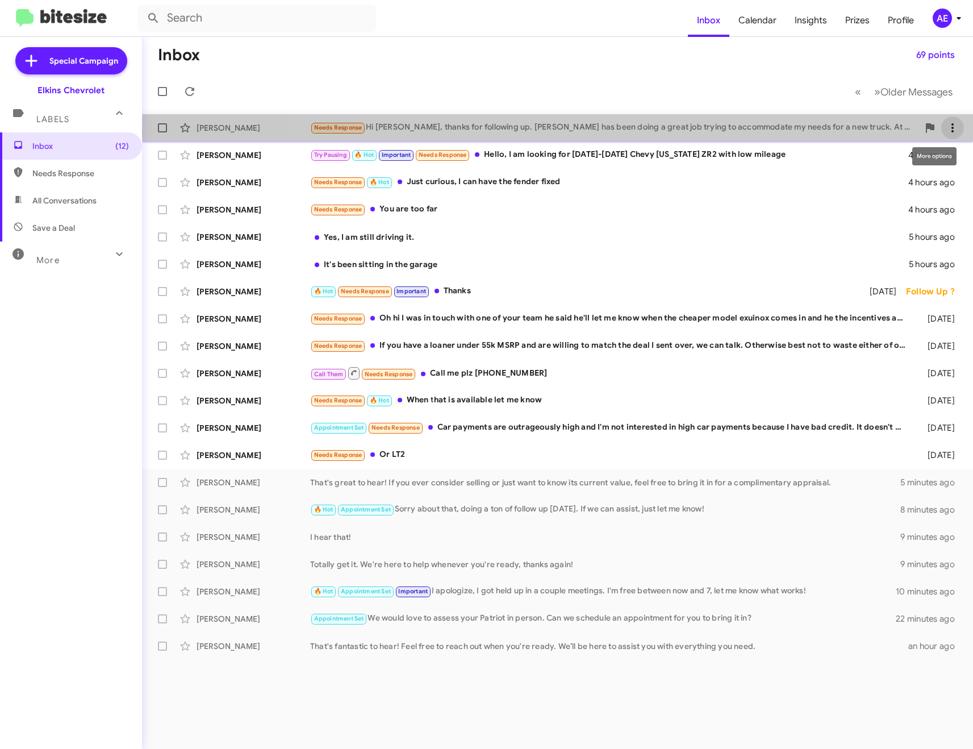
click at [952, 132] on icon at bounding box center [953, 128] width 14 height 14
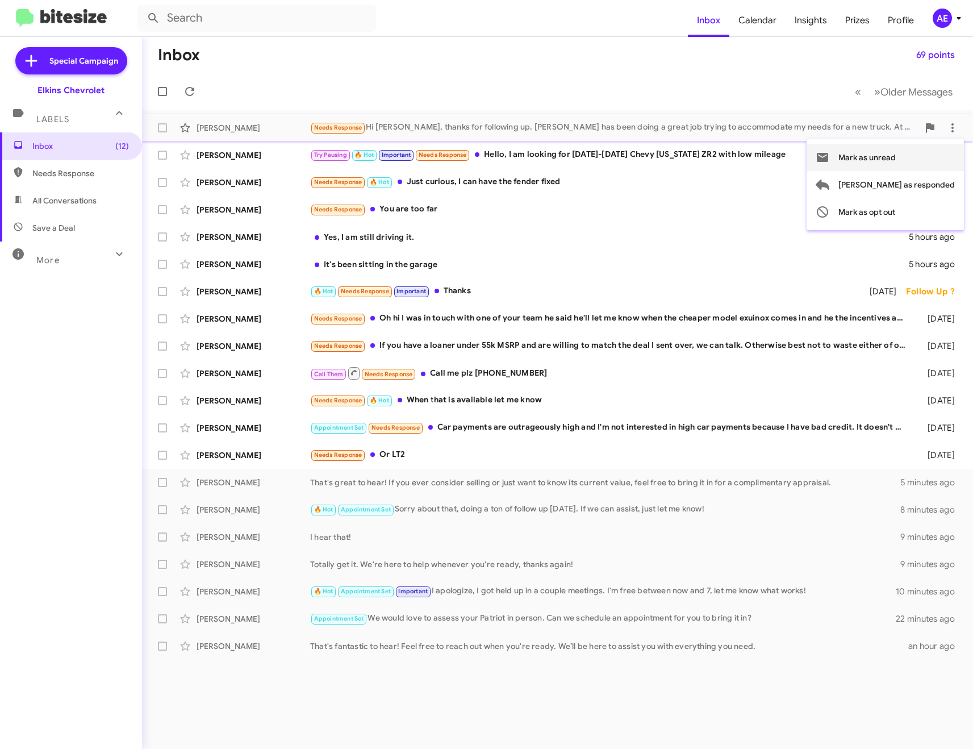
click at [894, 152] on span "Mark as unread" at bounding box center [867, 157] width 57 height 27
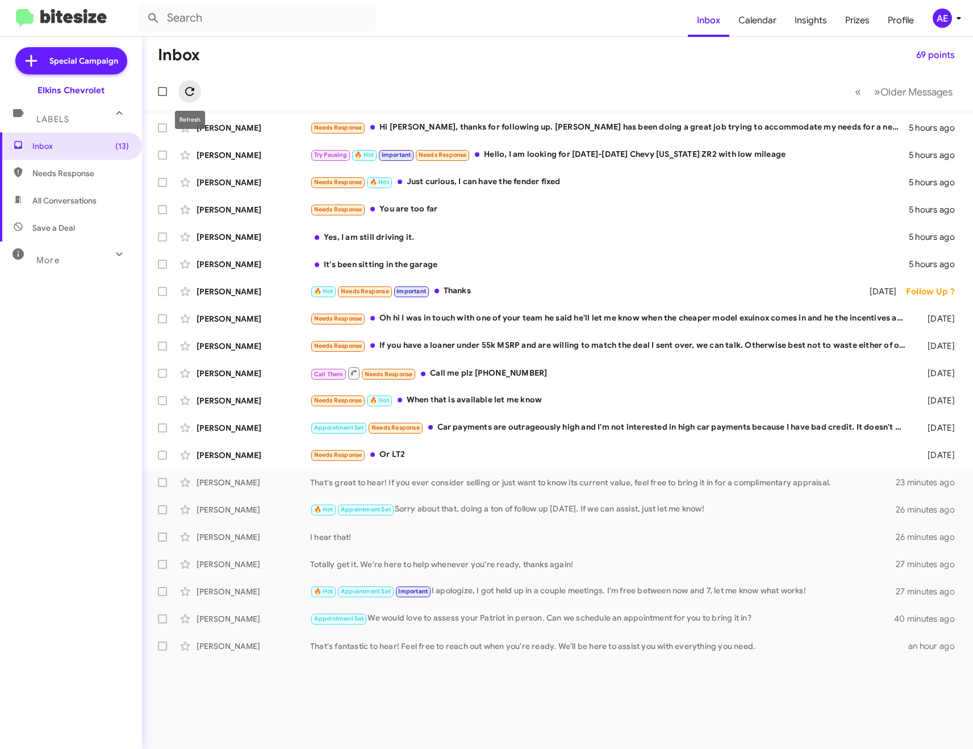
click at [191, 86] on icon at bounding box center [190, 92] width 14 height 14
